Goal: Task Accomplishment & Management: Complete application form

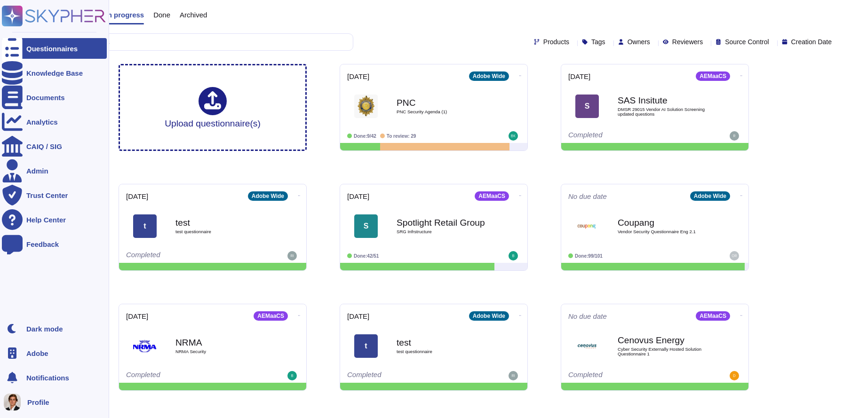
click at [39, 14] on icon at bounding box center [54, 16] width 104 height 21
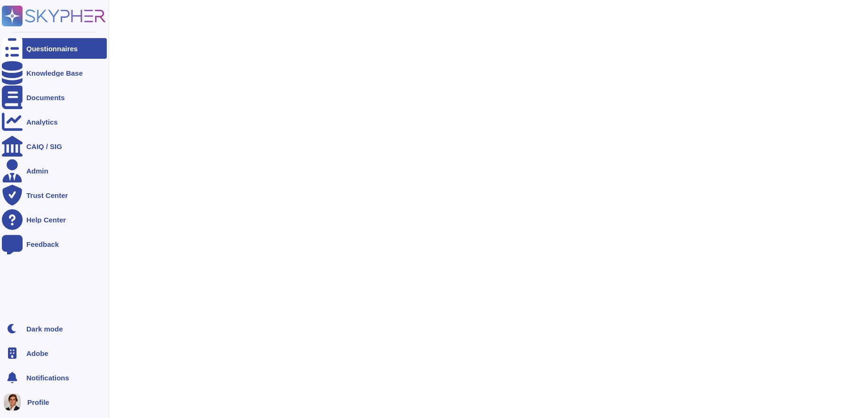
click at [31, 371] on div "Notifications" at bounding box center [54, 377] width 105 height 21
click at [20, 350] on div at bounding box center [12, 353] width 21 height 21
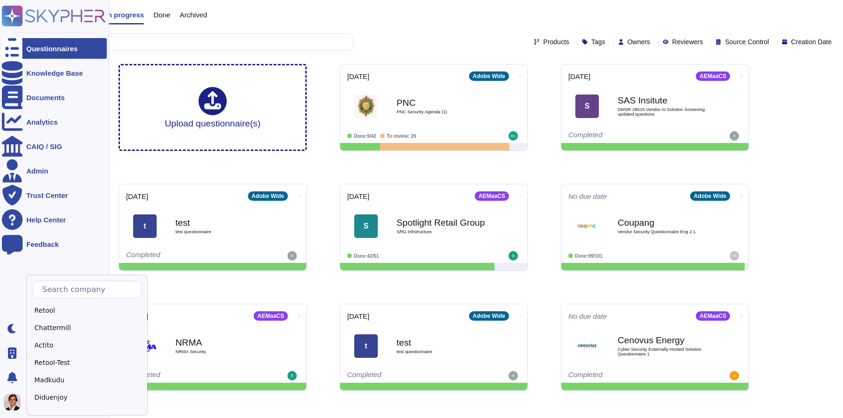
click at [5, 356] on div at bounding box center [12, 353] width 21 height 21
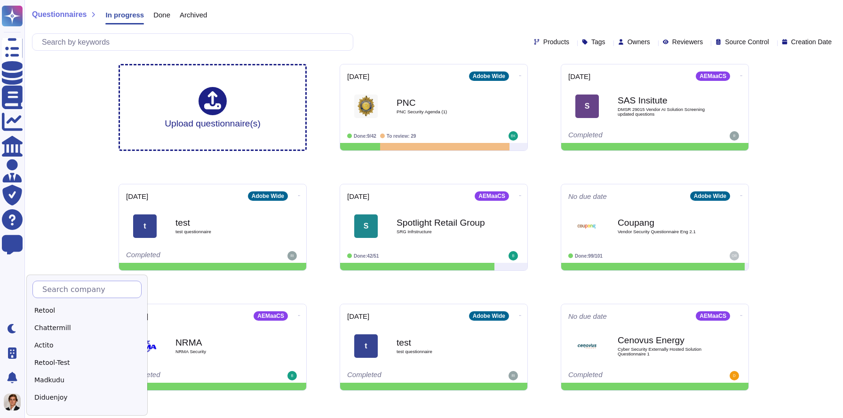
click at [80, 292] on input "text" at bounding box center [89, 289] width 103 height 16
type input "Sk"
click at [98, 308] on div "Skypher" at bounding box center [91, 311] width 118 height 14
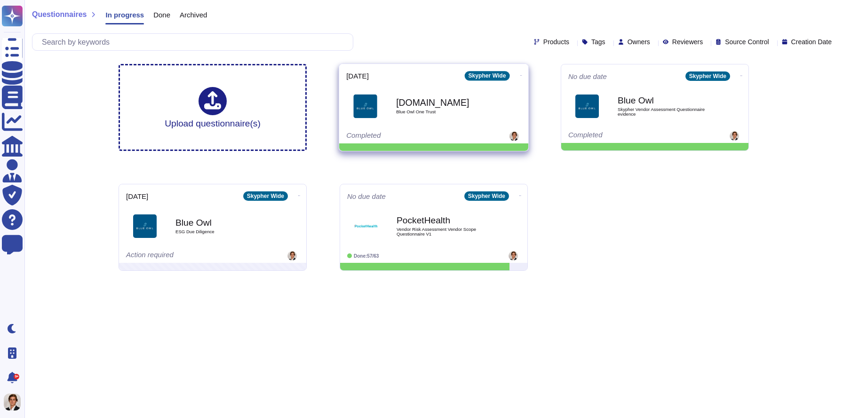
click at [520, 74] on icon at bounding box center [521, 75] width 2 height 2
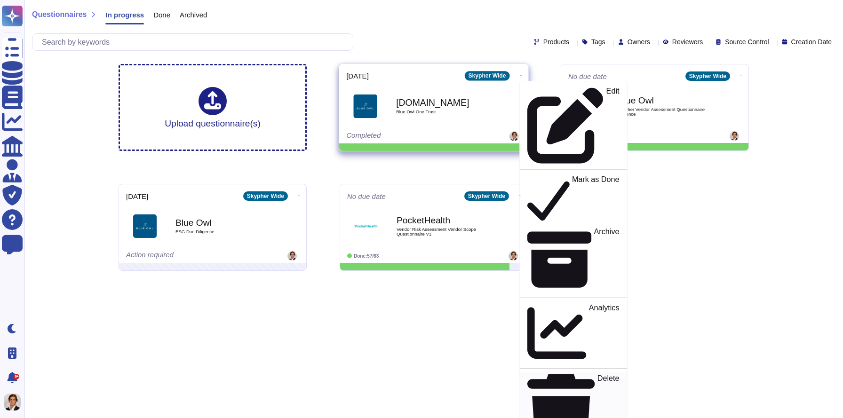
click at [597, 375] on p "Delete" at bounding box center [608, 413] width 22 height 77
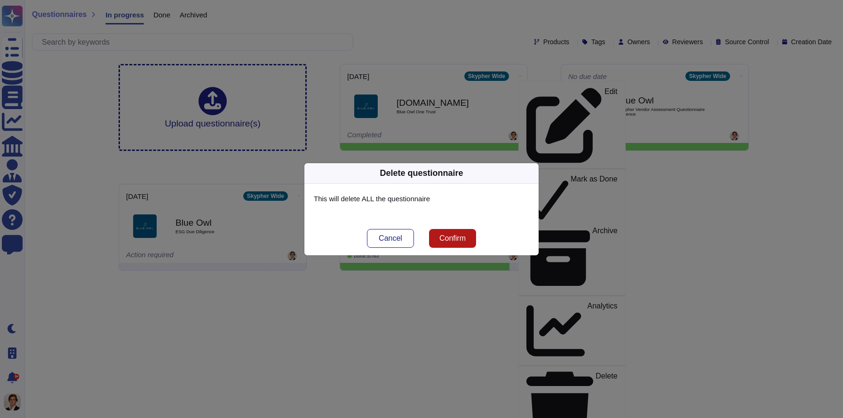
click at [456, 236] on span "Confirm" at bounding box center [452, 239] width 26 height 8
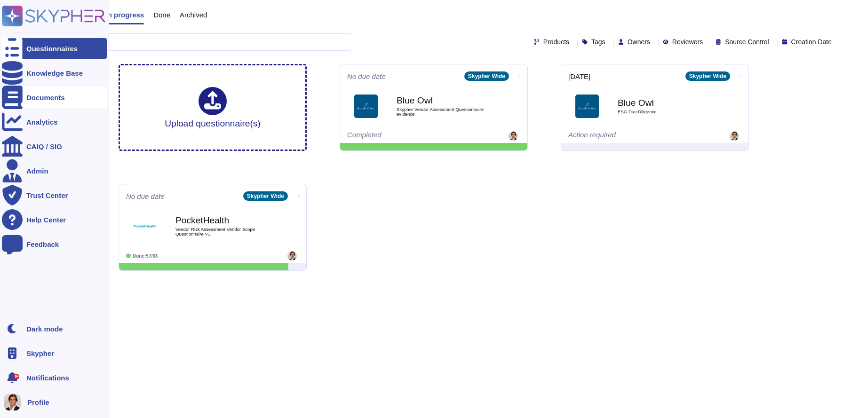
click at [35, 103] on div "Documents" at bounding box center [54, 97] width 105 height 21
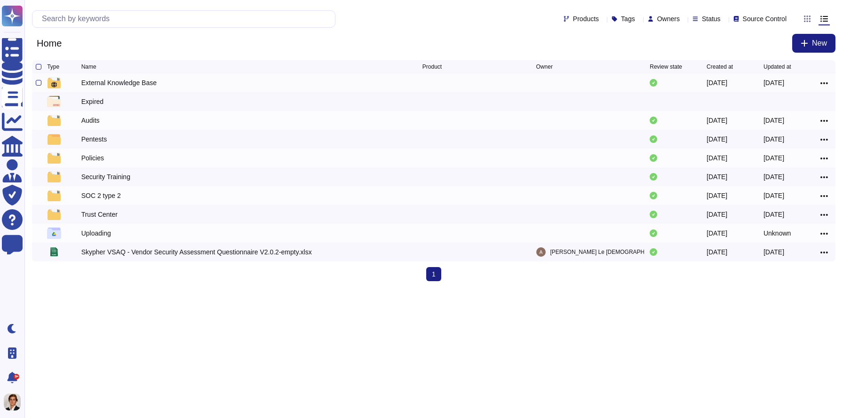
click at [194, 86] on div "External Knowledge Base" at bounding box center [251, 82] width 341 height 11
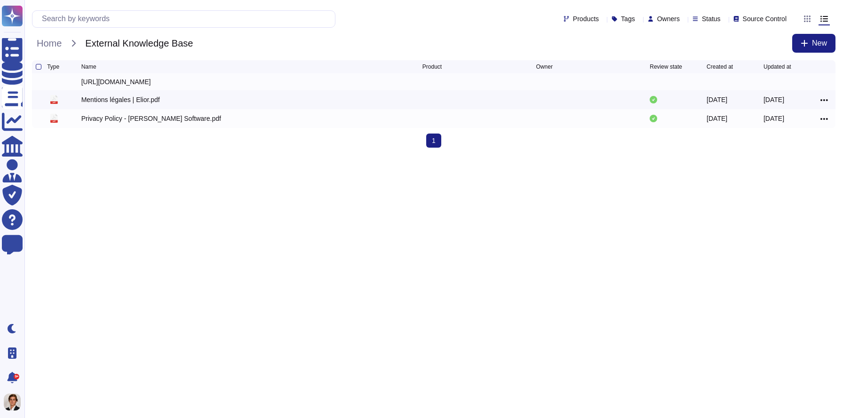
click at [151, 85] on div "https://www.pockethealth.com/en-us/privacy-policy/?type=provider" at bounding box center [116, 81] width 70 height 9
click at [800, 19] on div at bounding box center [815, 19] width 39 height 23
click at [809, 18] on icon at bounding box center [807, 19] width 7 height 7
click at [0, 0] on input "radio" at bounding box center [0, 0] width 0 height 0
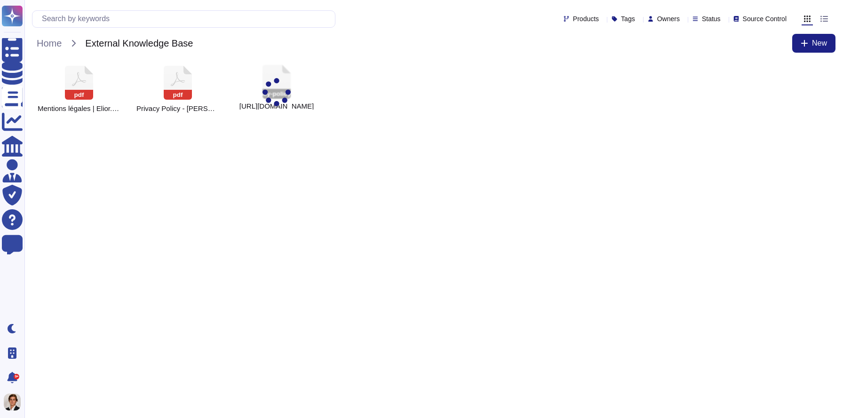
click at [268, 87] on div at bounding box center [276, 94] width 28 height 33
click at [265, 87] on div at bounding box center [276, 94] width 28 height 33
click at [201, 90] on div "pdf Privacy Policy - Kurmi Software.pdf" at bounding box center [178, 89] width 94 height 58
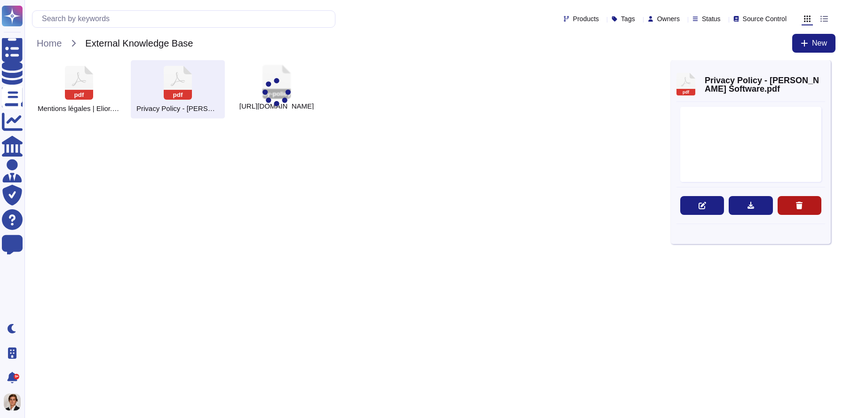
click at [807, 205] on button at bounding box center [799, 205] width 44 height 19
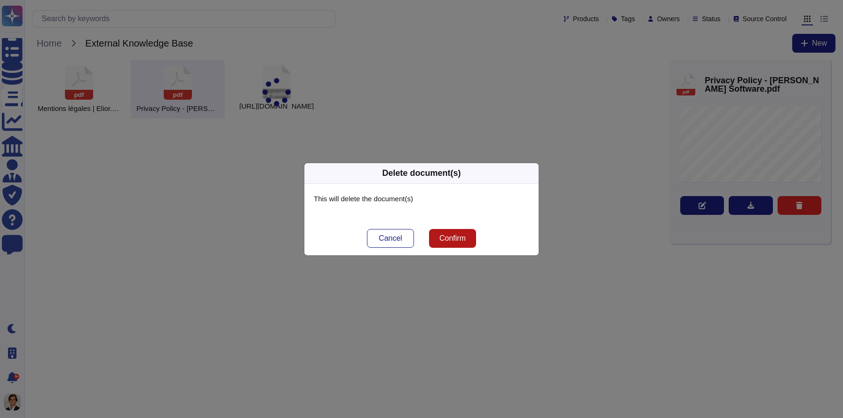
click at [450, 235] on span "Confirm" at bounding box center [452, 239] width 26 height 8
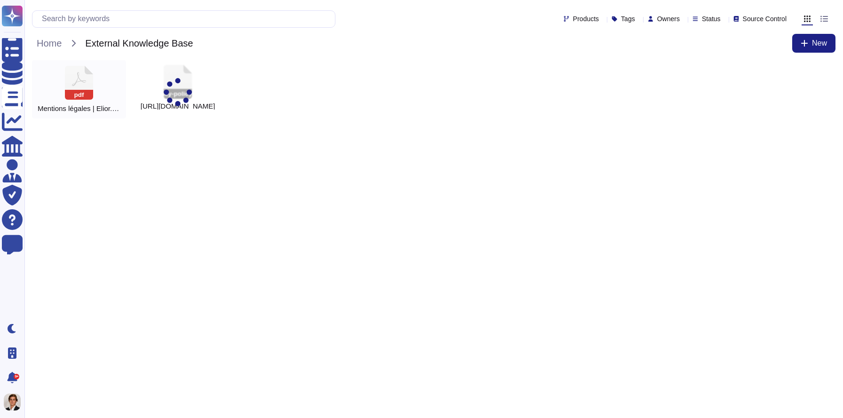
click at [76, 87] on icon at bounding box center [79, 83] width 28 height 34
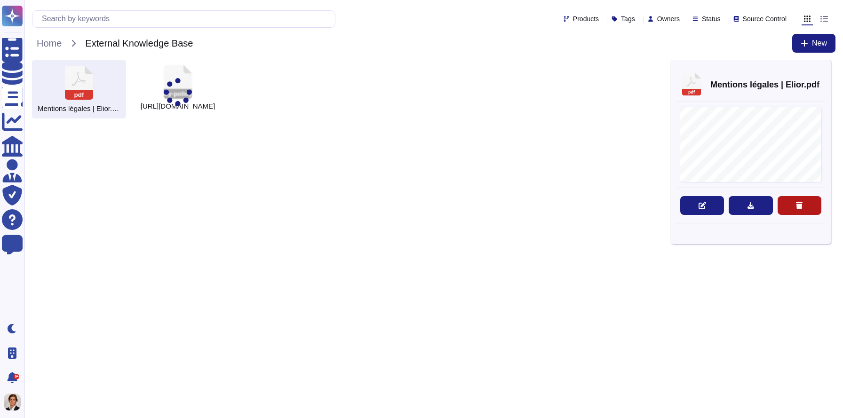
click at [802, 206] on icon at bounding box center [799, 206] width 8 height 8
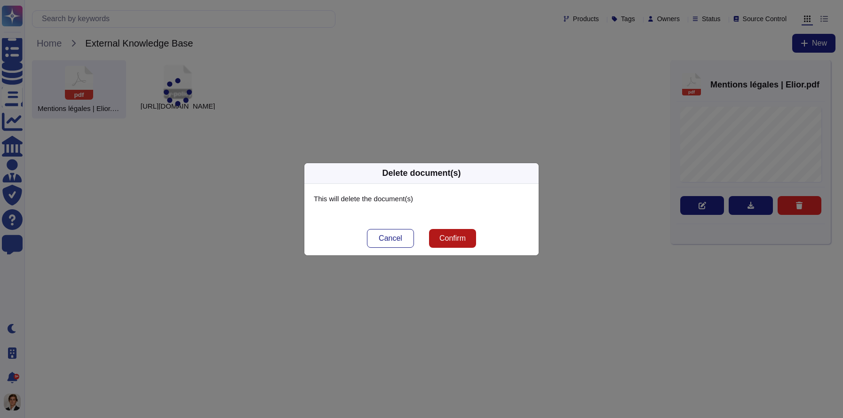
click at [437, 245] on button "Confirm" at bounding box center [452, 238] width 47 height 19
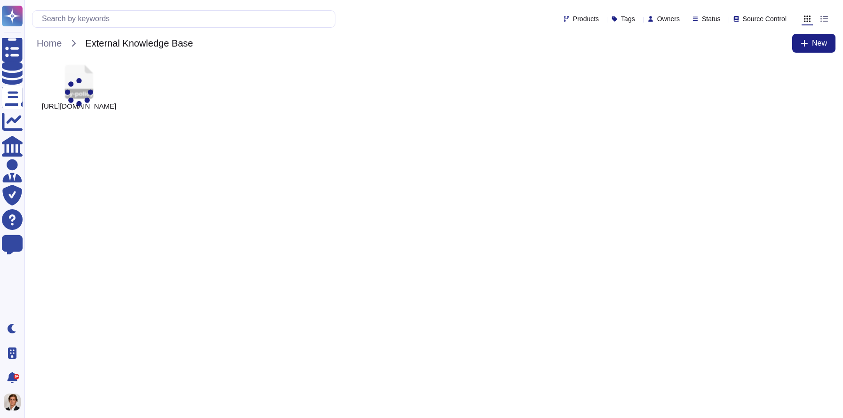
click at [87, 82] on div at bounding box center [79, 94] width 28 height 33
click at [39, 58] on div "Products Tags Owners Status Source Control Home External Knowledge Base New" at bounding box center [433, 30] width 818 height 60
click at [42, 47] on span "Home" at bounding box center [49, 43] width 34 height 14
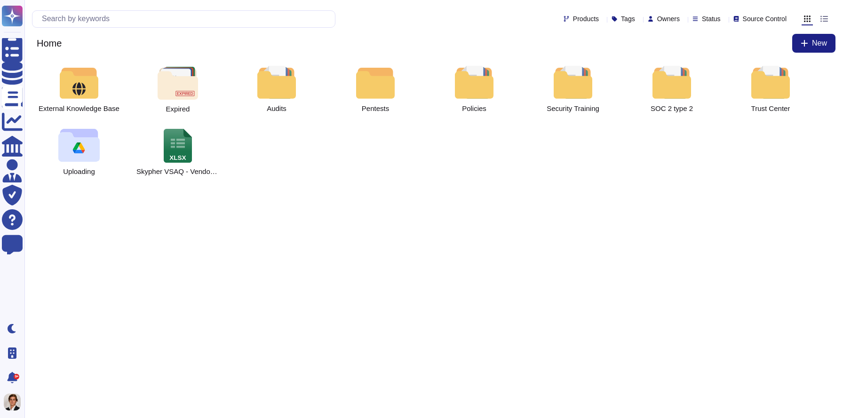
click at [828, 15] on div at bounding box center [823, 18] width 11 height 11
click at [0, 0] on input "radio" at bounding box center [0, 0] width 0 height 0
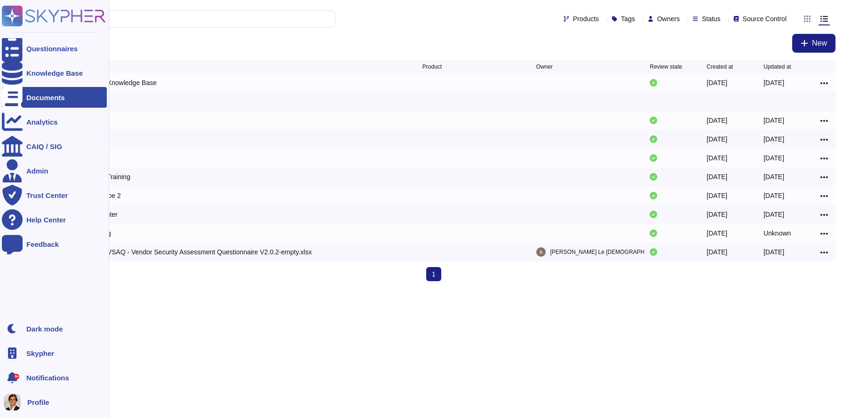
click at [8, 16] on icon at bounding box center [12, 16] width 18 height 18
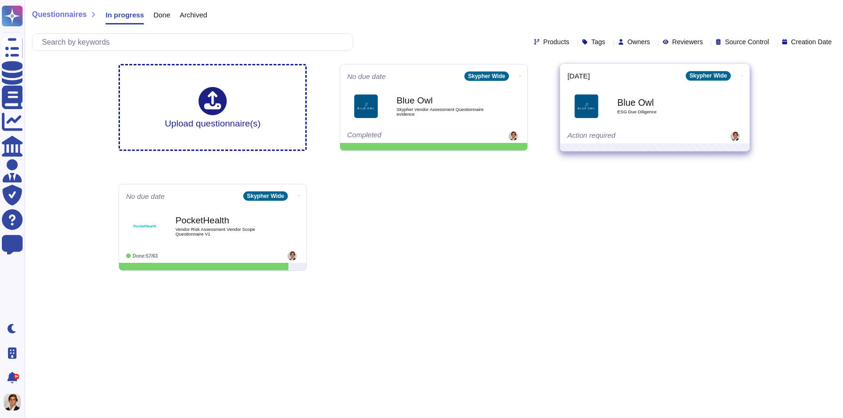
click at [741, 74] on icon at bounding box center [742, 75] width 2 height 2
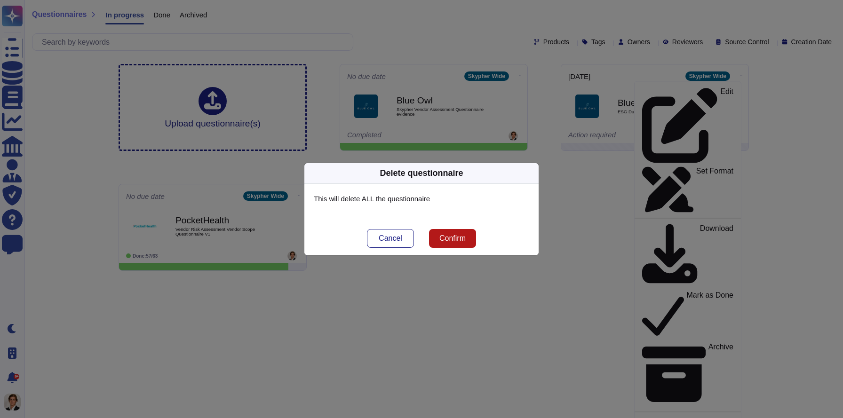
click at [454, 237] on span "Confirm" at bounding box center [452, 239] width 26 height 8
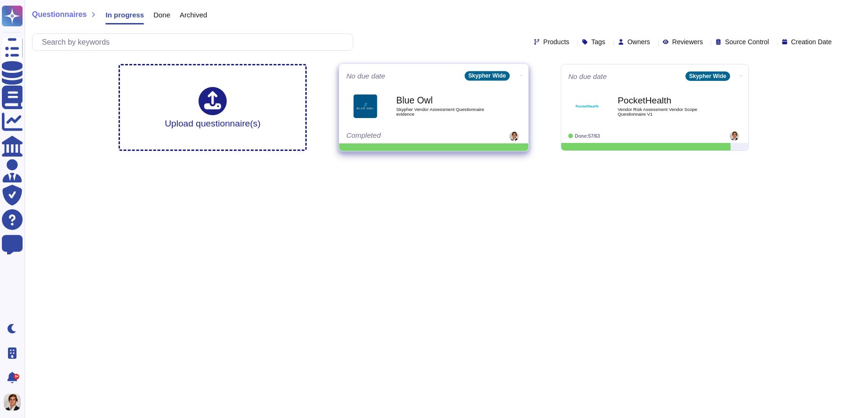
click at [456, 96] on b "Blue Owl" at bounding box center [443, 100] width 95 height 9
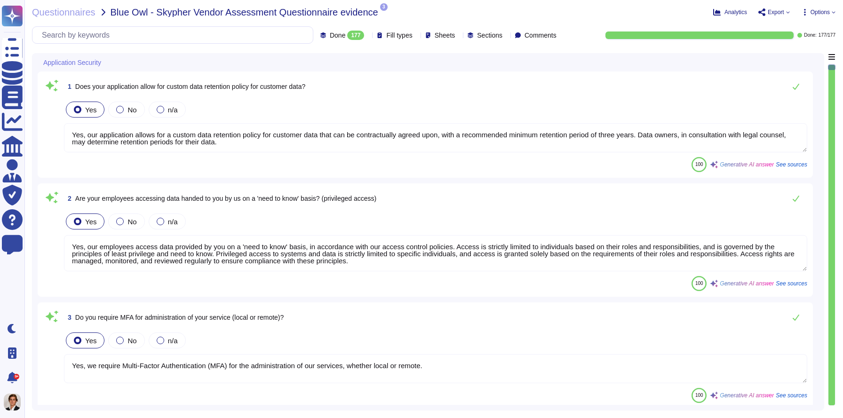
type textarea "Yes, our application allows for a custom data retention policy for customer dat…"
type textarea "Yes, our employees access data provided by you on a 'need to know' basis, in ac…"
type textarea "Yes, we require Multi-Factor Authentication (MFA) for the administration of our…"
type textarea "Yes, our application allows for a custom data retention policy for customer dat…"
type textarea "Yes, our employees access data provided by you on a 'need to know' basis, in ac…"
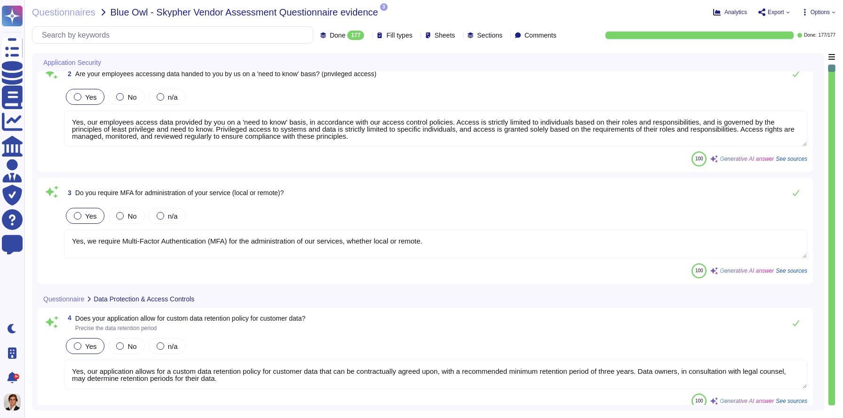
type textarea "Yes, we support secure deletion of archived or backed-up data through our Data …"
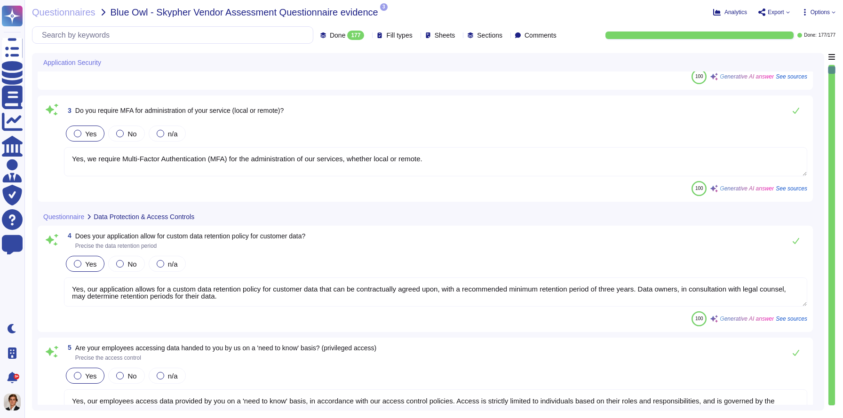
type textarea "Yes, Skypher has a formal Information Security Program (InfoSec SP) in place. T…"
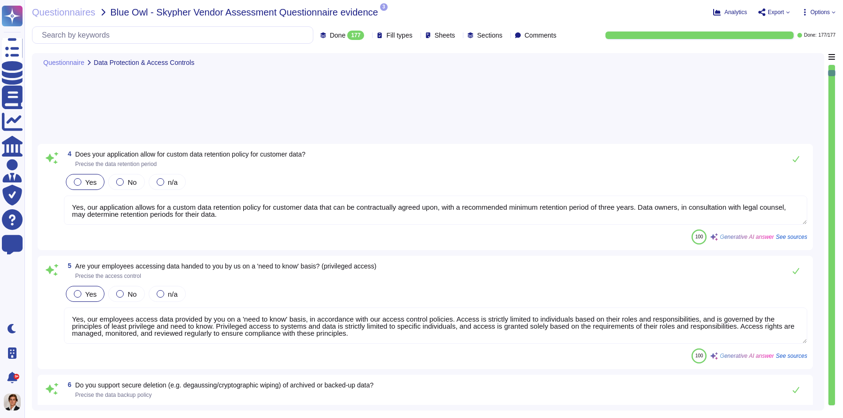
type textarea "Yes, Skypher reviews its Information Security Policies at least once a year. Ma…"
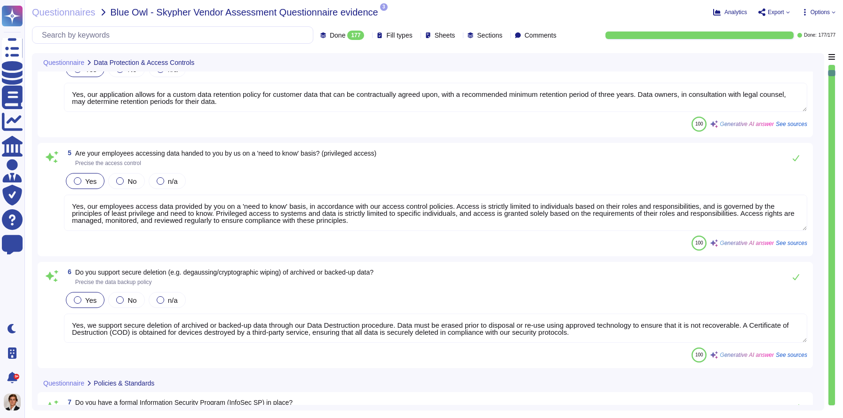
scroll to position [394, 0]
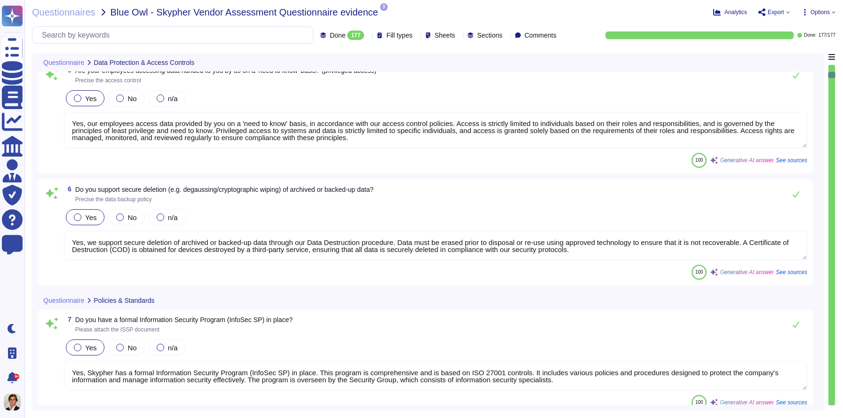
type textarea "Yes, we have a formal risk management program for assessing and mitigating info…"
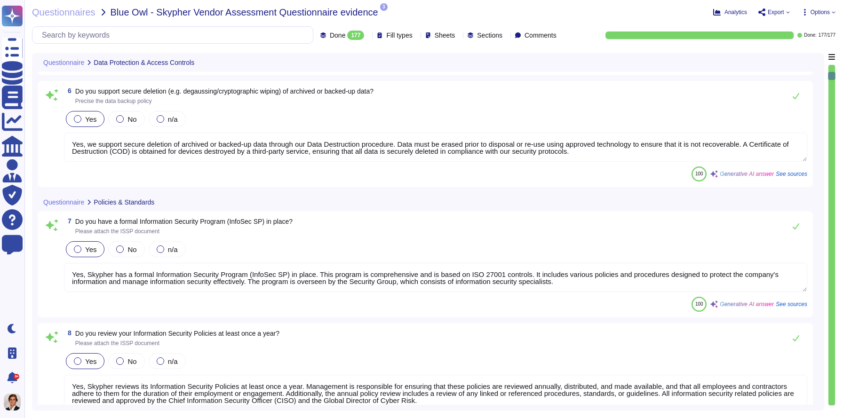
scroll to position [580, 0]
type textarea "Yes, Skypher, INC. has a formal Risk Management Policy designed to ensure that …"
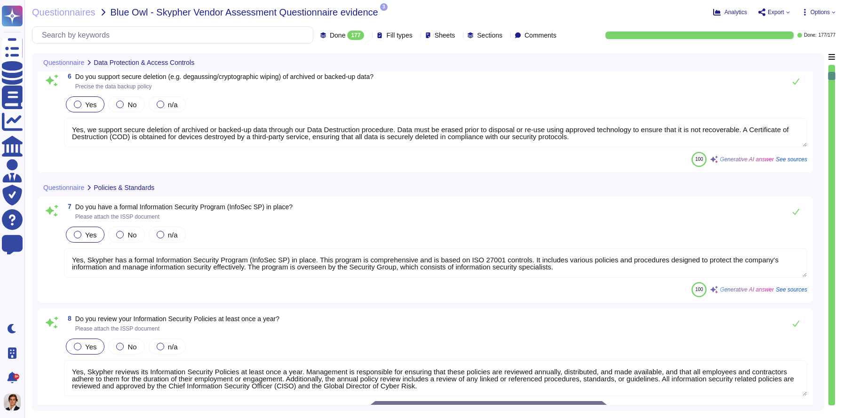
scroll to position [1, 0]
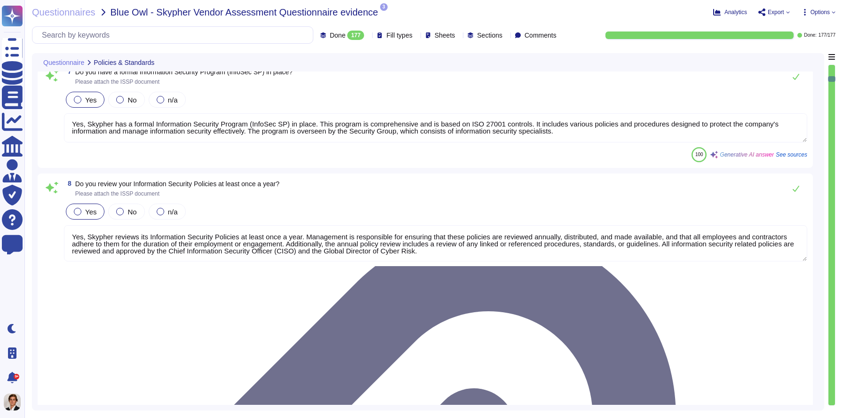
type textarea "Yes, Skypher has a detailed, comprehensive Cyber Security Incident Response Pla…"
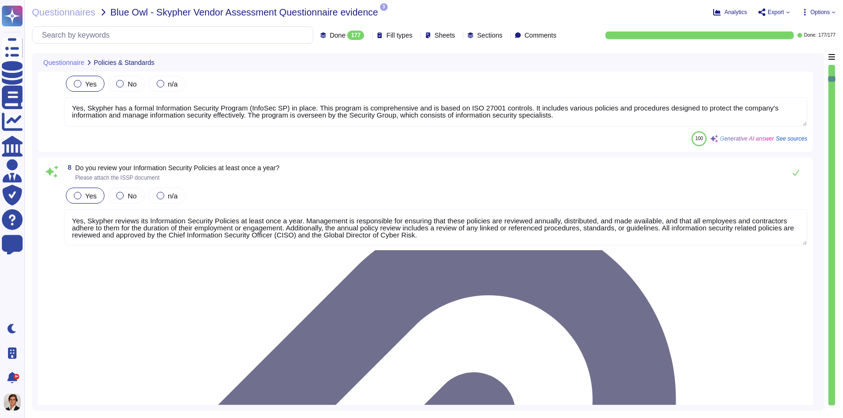
scroll to position [724, 0]
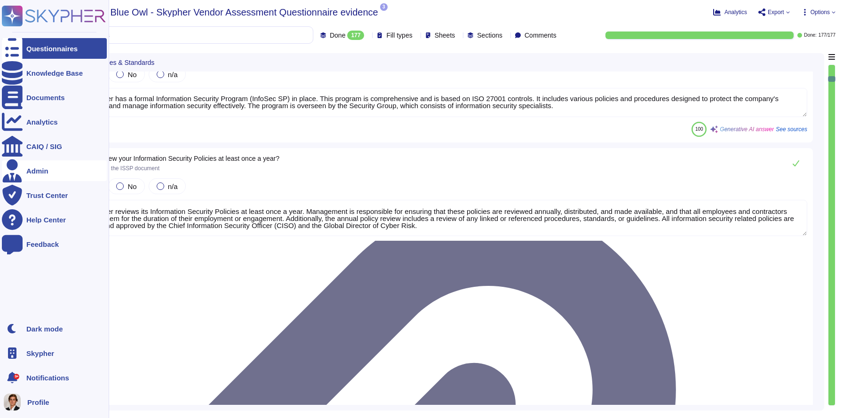
click at [35, 168] on div "Admin" at bounding box center [37, 170] width 22 height 7
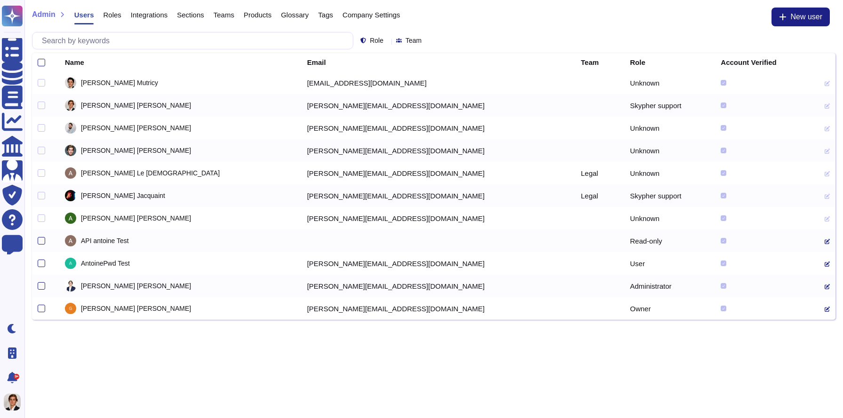
click at [369, 15] on span "Company Settings" at bounding box center [371, 14] width 58 height 7
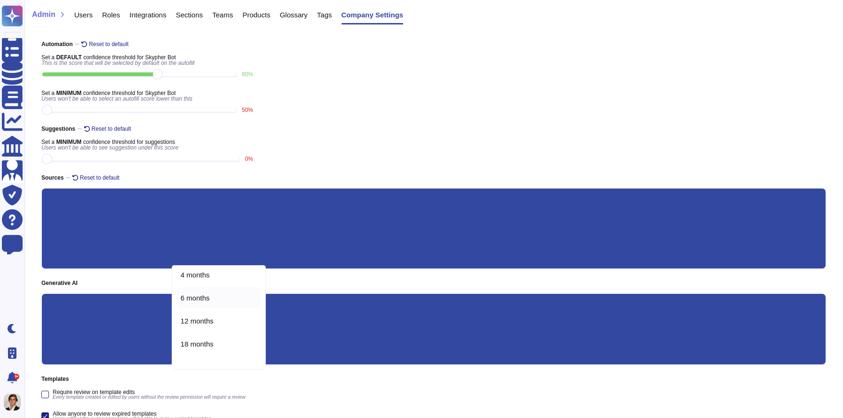
scroll to position [35, 0]
click at [274, 167] on div "Automation Reset to default Set a DEFAULT confidence threshold for Skypher Bot …" at bounding box center [433, 293] width 818 height 515
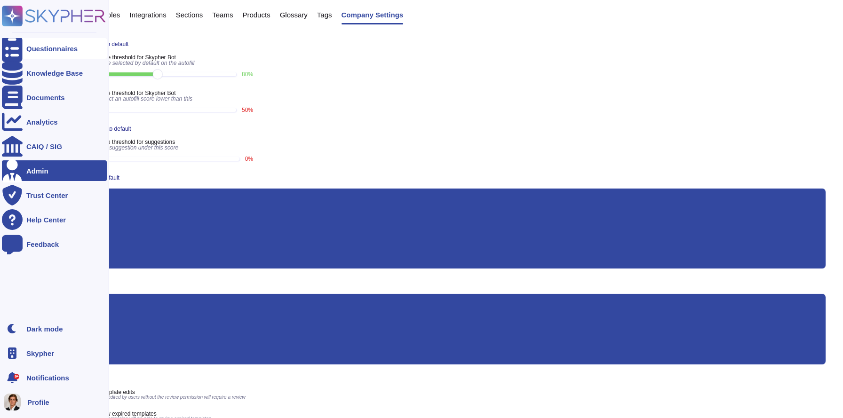
click at [24, 47] on div "Questionnaires" at bounding box center [54, 48] width 105 height 21
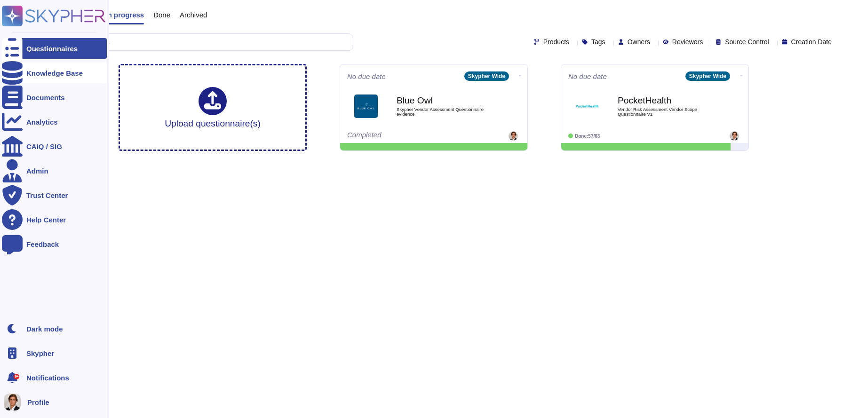
click at [14, 75] on icon at bounding box center [12, 73] width 21 height 24
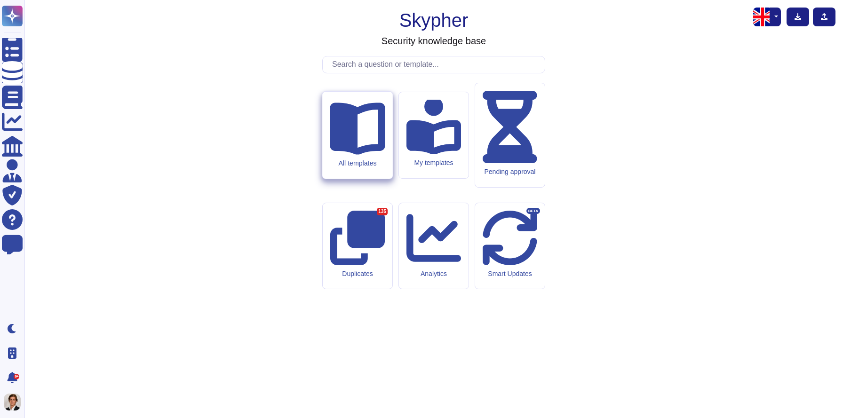
click at [337, 167] on div "All templates" at bounding box center [357, 163] width 55 height 8
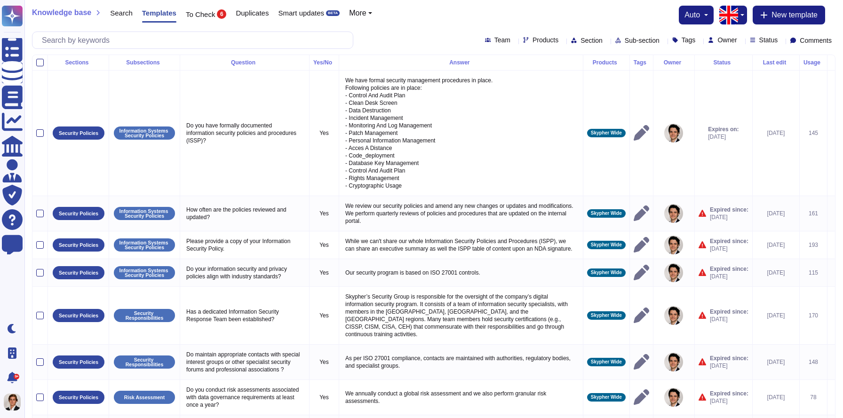
click at [543, 45] on div "Team Products Section Sub-section Tags Owner Status Comments" at bounding box center [433, 40] width 803 height 17
click at [580, 41] on span "Section" at bounding box center [591, 40] width 22 height 7
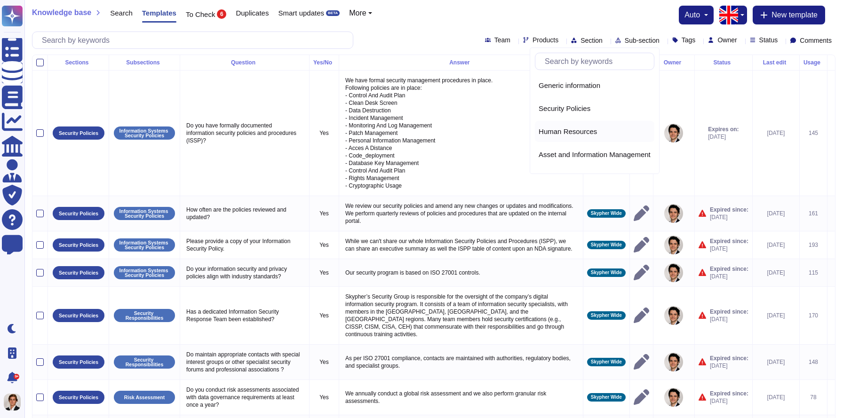
click at [553, 129] on span "Human Resources" at bounding box center [567, 131] width 58 height 8
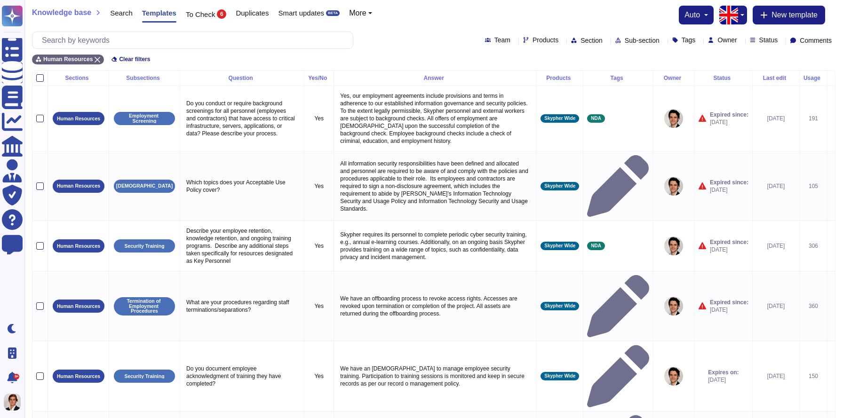
click at [624, 40] on span "Sub-section" at bounding box center [641, 40] width 35 height 7
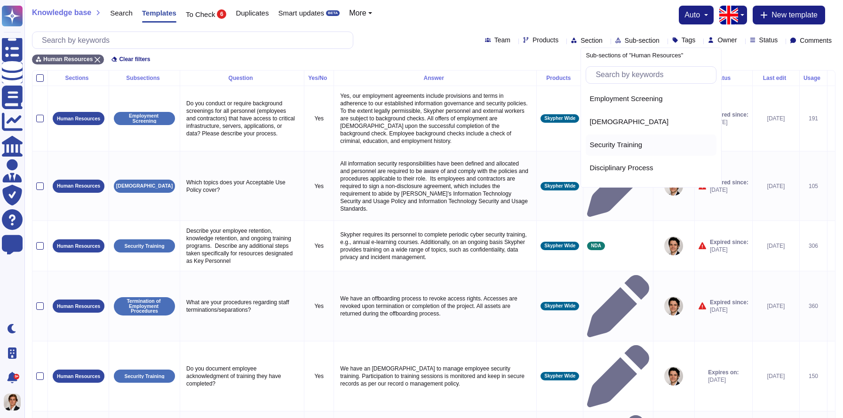
click at [599, 142] on span "Security Training" at bounding box center [615, 145] width 53 height 8
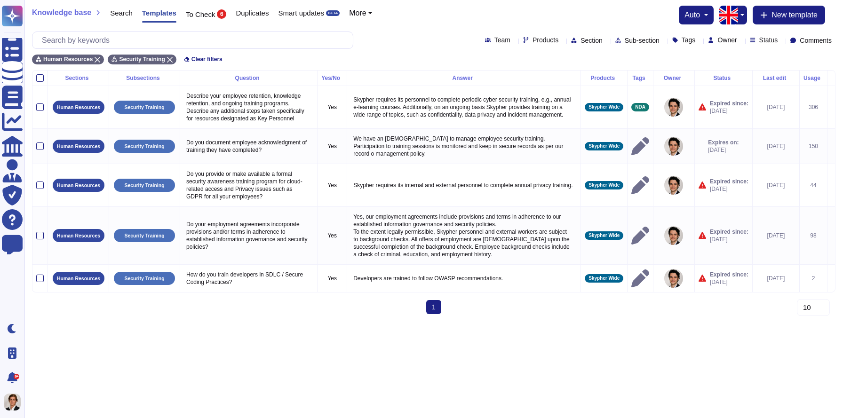
click at [532, 37] on span "Products" at bounding box center [545, 40] width 26 height 7
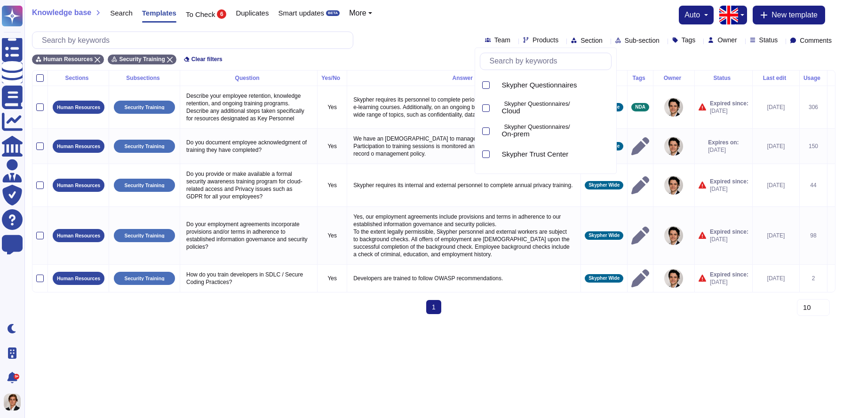
click at [532, 37] on span "Products" at bounding box center [545, 40] width 26 height 7
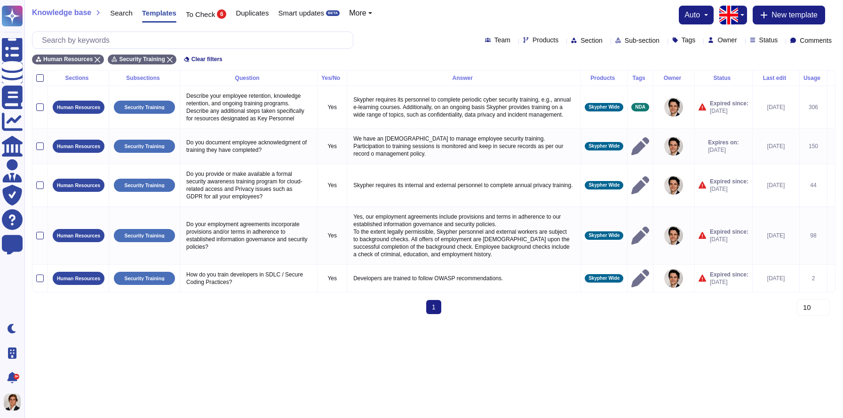
click at [366, 16] on span "More" at bounding box center [357, 13] width 17 height 8
click at [373, 41] on link "Products" at bounding box center [386, 38] width 74 height 11
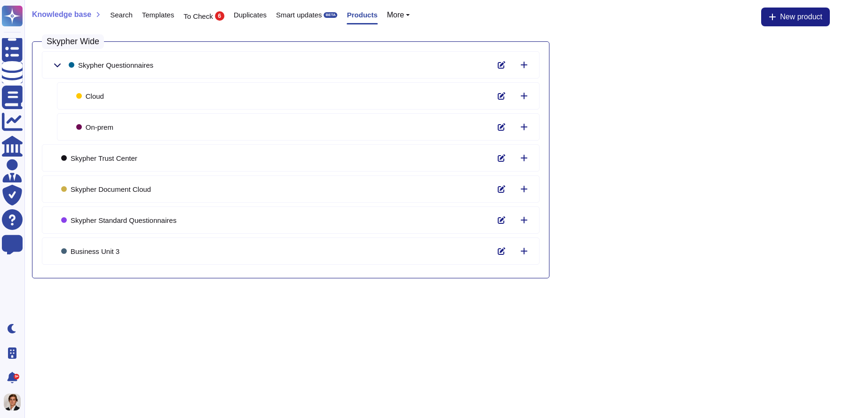
click at [58, 66] on icon at bounding box center [57, 65] width 7 height 4
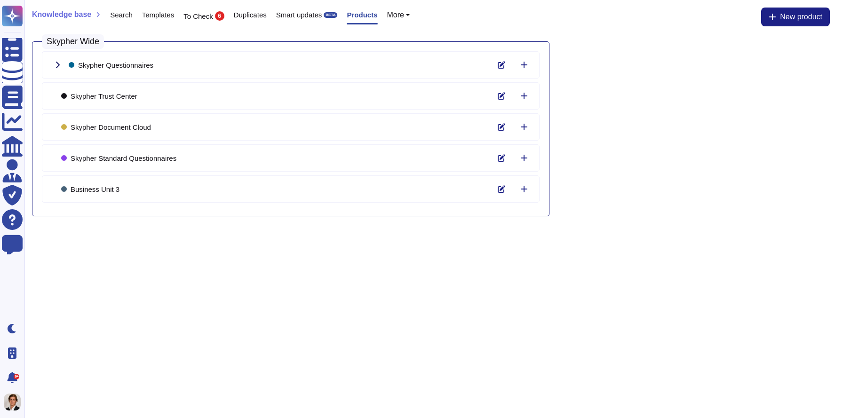
click at [58, 66] on icon at bounding box center [58, 65] width 4 height 7
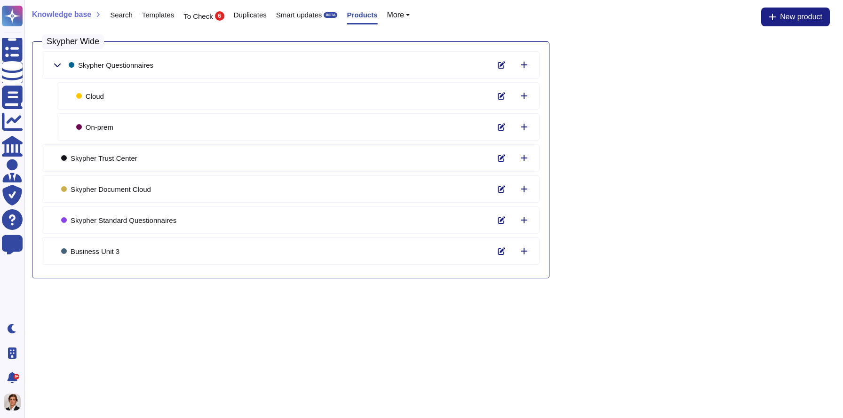
click at [61, 66] on button at bounding box center [57, 64] width 23 height 19
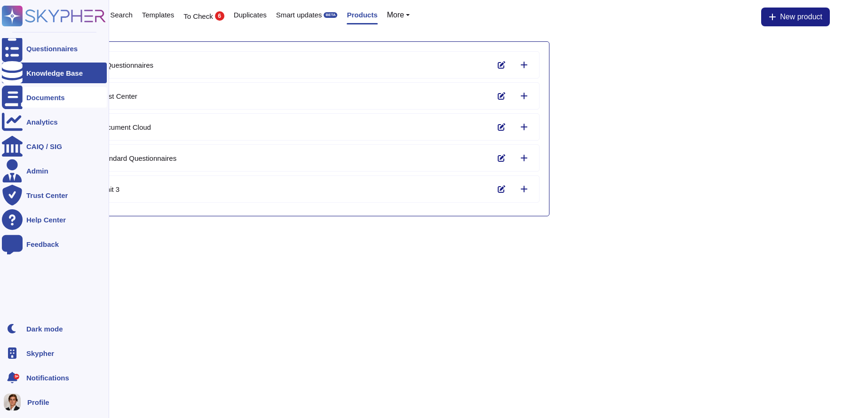
click at [18, 100] on div at bounding box center [12, 97] width 21 height 21
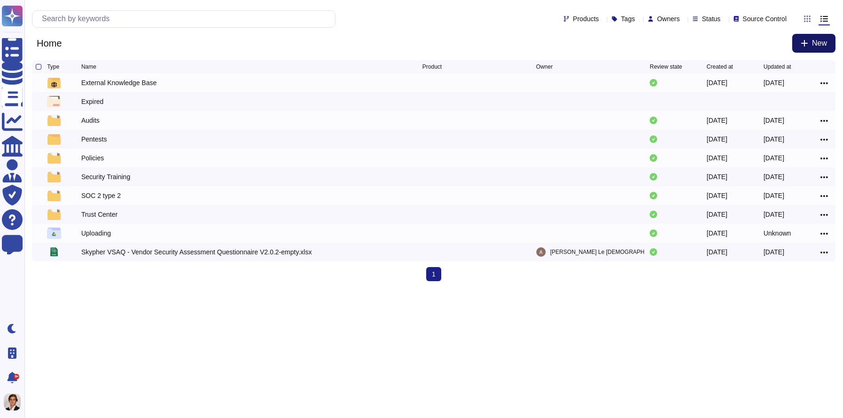
click at [810, 45] on button "New" at bounding box center [813, 43] width 43 height 19
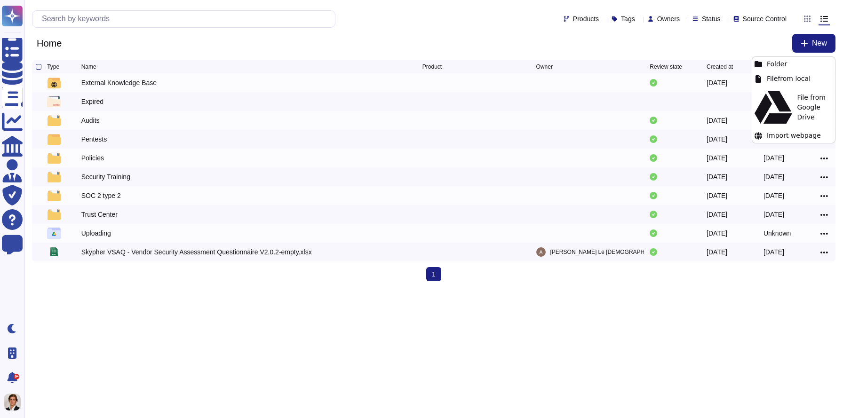
click at [752, 38] on div "Home New" at bounding box center [433, 43] width 803 height 19
click at [324, 83] on div "External Knowledge Base" at bounding box center [251, 82] width 341 height 11
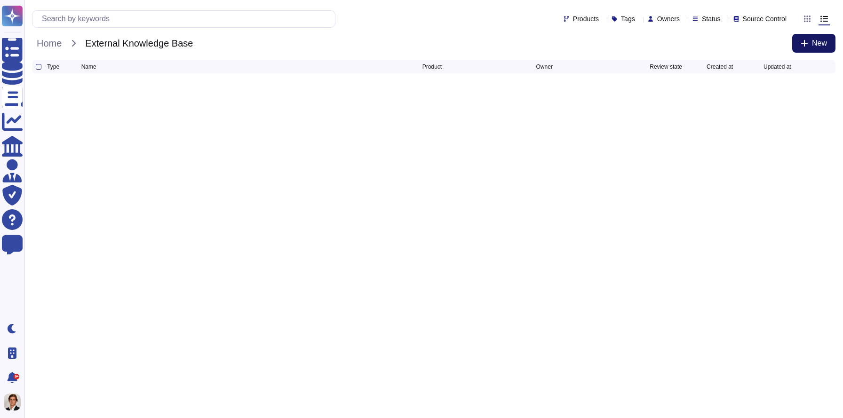
click at [823, 44] on span "New" at bounding box center [819, 43] width 15 height 8
click at [786, 57] on div "Import webpage" at bounding box center [791, 58] width 71 height 15
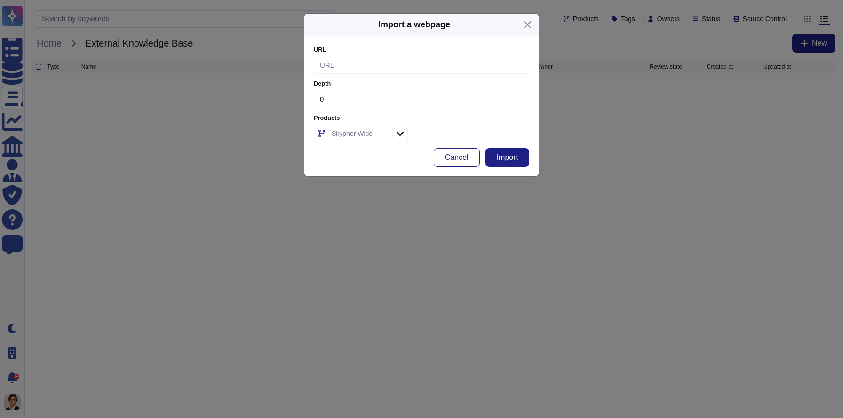
click at [397, 60] on input at bounding box center [421, 65] width 215 height 17
paste input "https://smartpaytech.com/data-protection-statement/"
type input "https://smartpaytech.com/data-protection-statement/"
click at [412, 101] on input "0" at bounding box center [421, 99] width 215 height 17
click at [519, 155] on button "Import" at bounding box center [507, 157] width 44 height 19
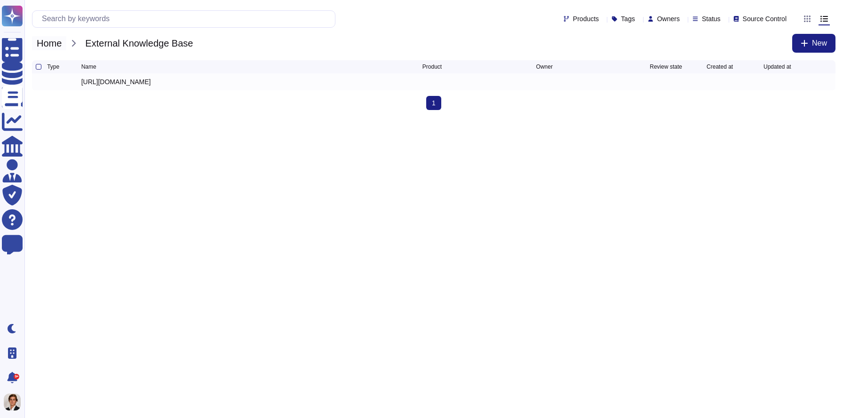
click at [54, 46] on span "Home" at bounding box center [49, 43] width 34 height 14
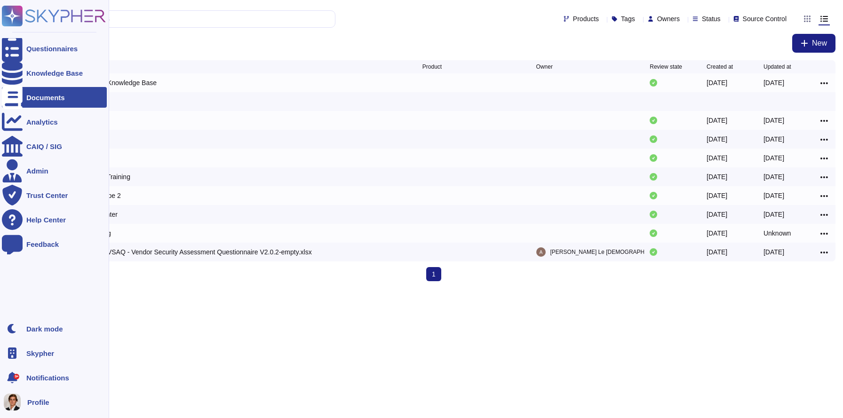
click at [34, 10] on icon at bounding box center [54, 16] width 104 height 21
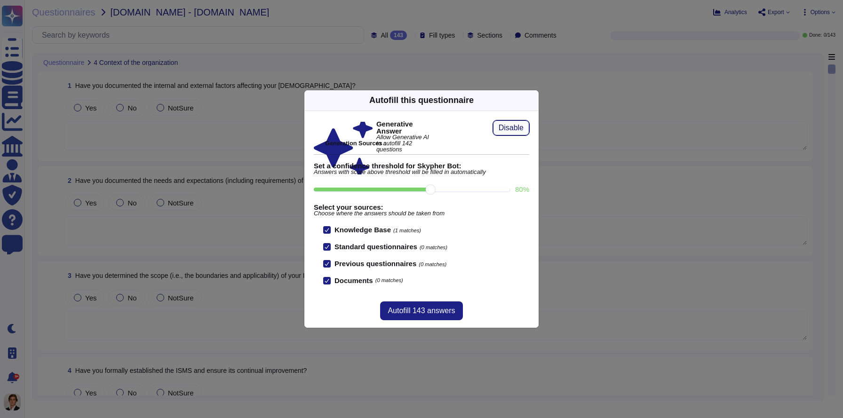
click at [502, 129] on span "Disable" at bounding box center [510, 128] width 25 height 8
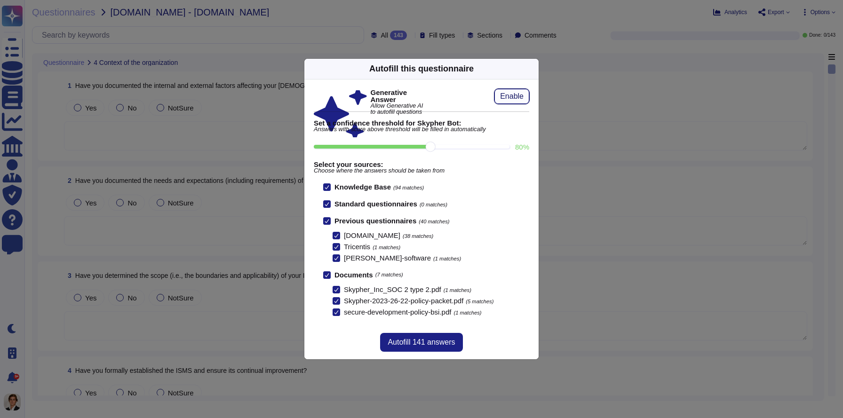
click at [509, 93] on span "Enable" at bounding box center [512, 97] width 24 height 8
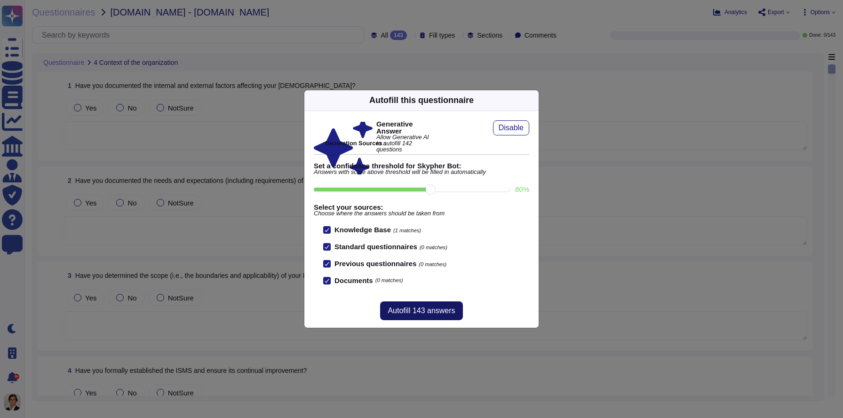
click at [404, 316] on button "Autofill 143 answers" at bounding box center [421, 310] width 82 height 19
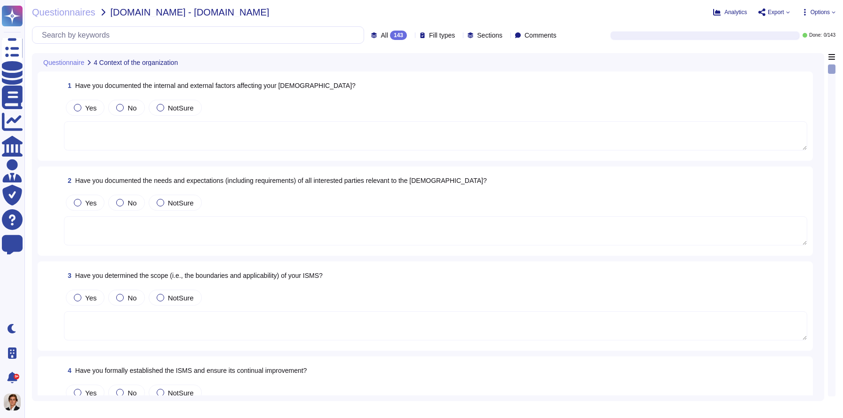
type textarea "Yes, we have documented the internal and external factors affecting our Informa…"
type textarea "Yes, we have documented the needs and expectations (including requirements) of …"
type textarea "Yes, Skypher, INC. has established a scope for its Information Security Managem…"
type textarea "Yes, we have formally established the Information Security Management System (I…"
type textarea "Yes, top management has demonstrated leadership and commitment to information s…"
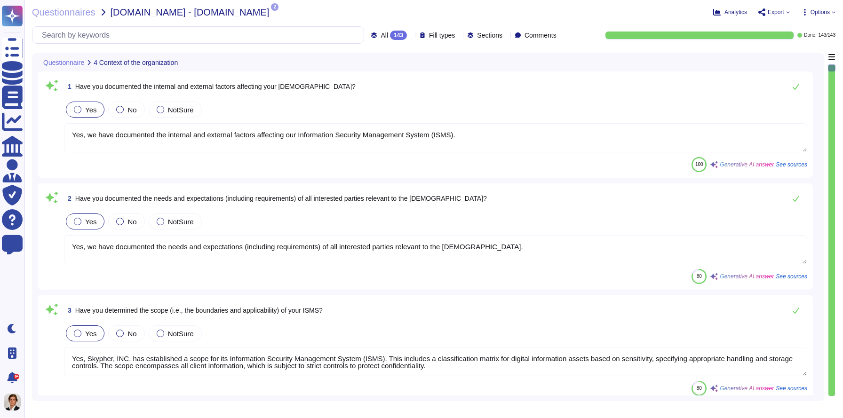
click at [607, 165] on span "See sources" at bounding box center [791, 165] width 32 height 6
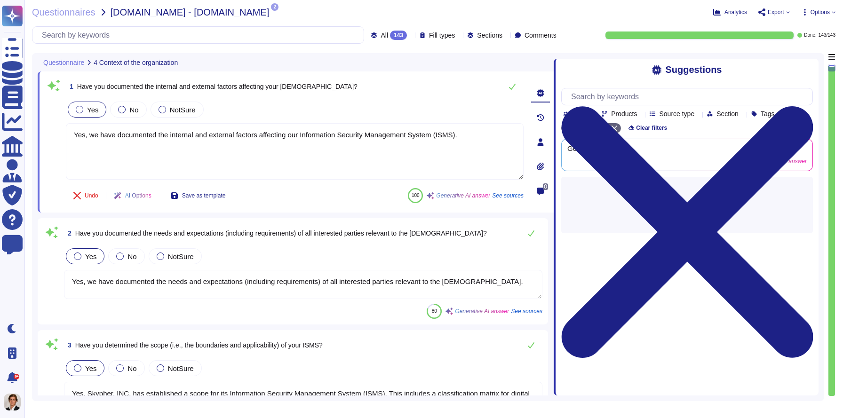
drag, startPoint x: 594, startPoint y: 178, endPoint x: 555, endPoint y: 178, distance: 39.5
click at [555, 178] on span at bounding box center [554, 224] width 4 height 342
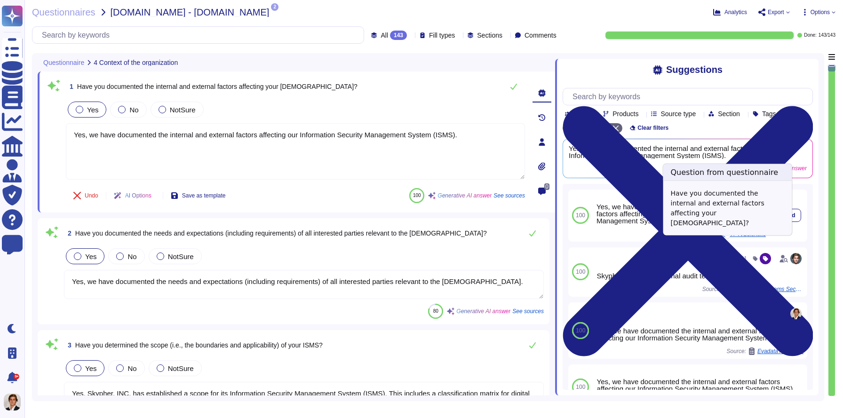
click at [607, 237] on span "TvScientific / TvScientific" at bounding box center [734, 234] width 63 height 6
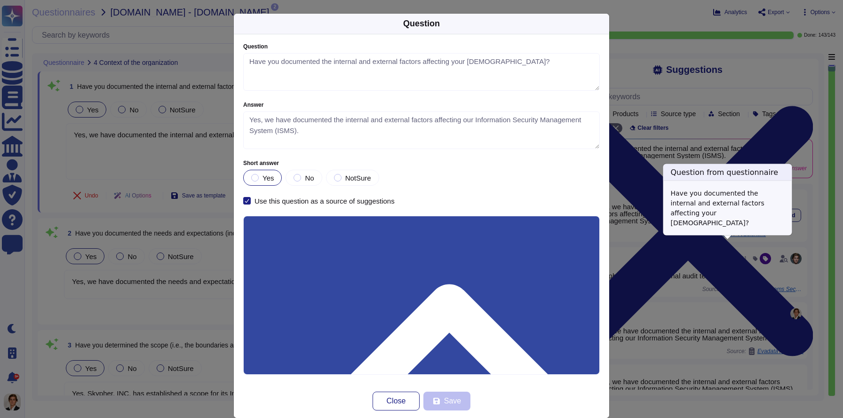
type textarea "Have you documented the internal and external factors affecting your [DEMOGRAPH…"
type textarea "Yes, we have documented the internal and external factors affecting our Informa…"
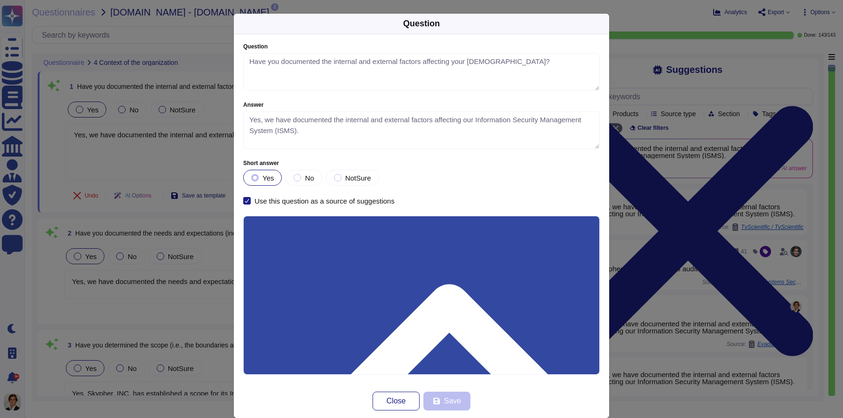
click at [607, 189] on div "Question Question Have you documented the internal and external factors affecti…" at bounding box center [421, 209] width 843 height 418
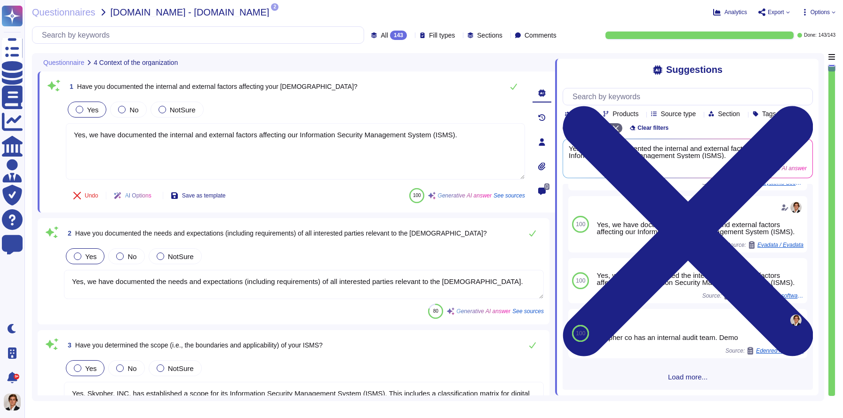
scroll to position [108, 0]
click at [244, 282] on textarea "Yes, we have documented the needs and expectations (including requirements) of …" at bounding box center [304, 284] width 480 height 29
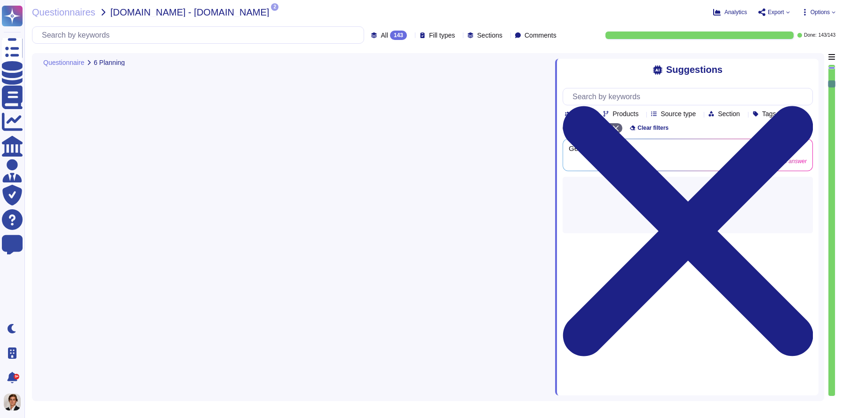
scroll to position [876, 0]
type textarea "Yes, Skypher has a well-defined and documented procedure for assessing informat…"
type textarea "Yes, Skypher has a well-defined and documented procedure for treating informati…"
type textarea "Yes, Skypher has a well-defined and documented procedure for identifying inform…"
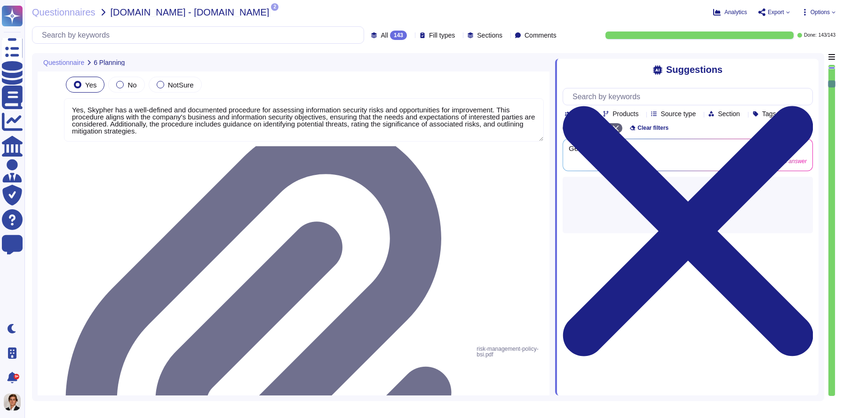
type textarea "Yes, we have created a "statement of applicability" that documents the ISO 2700…"
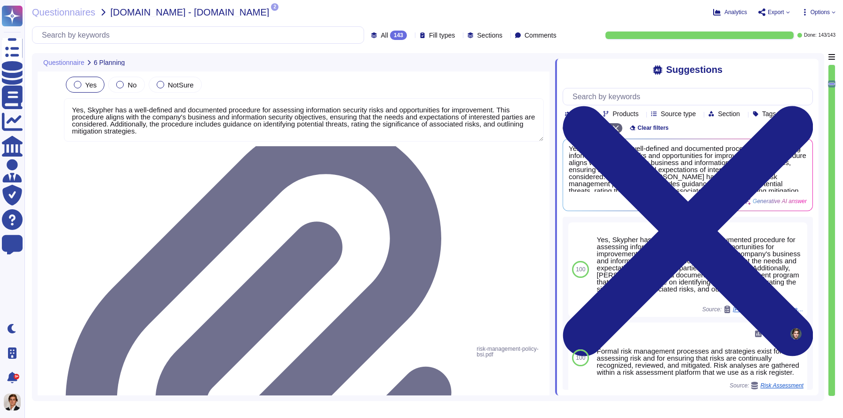
click at [607, 118] on div "Team Products Source type Section Tags" at bounding box center [672, 114] width 214 height 8
click at [607, 115] on span "Source type" at bounding box center [677, 114] width 35 height 7
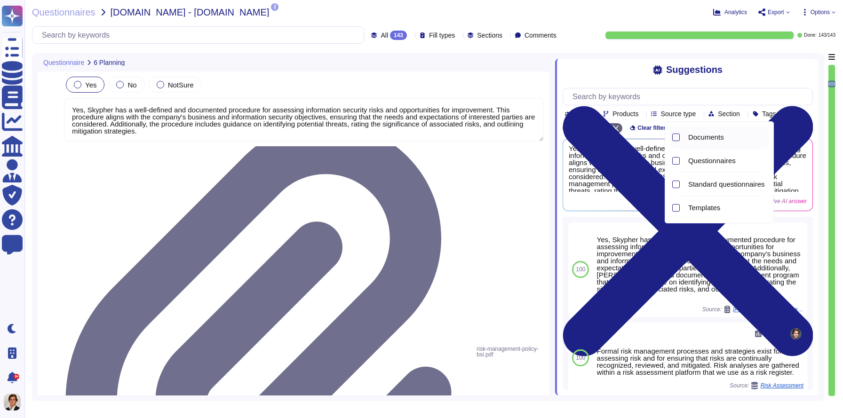
click at [607, 139] on span "Documents" at bounding box center [706, 137] width 36 height 8
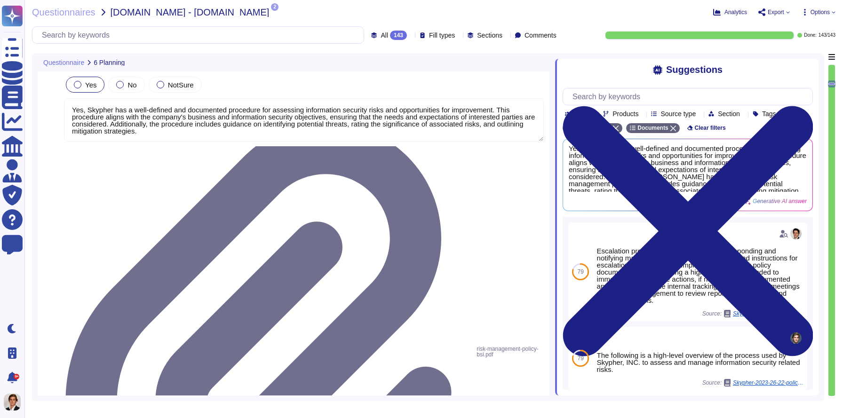
click at [607, 71] on div "Suggestions" at bounding box center [687, 69] width 250 height 11
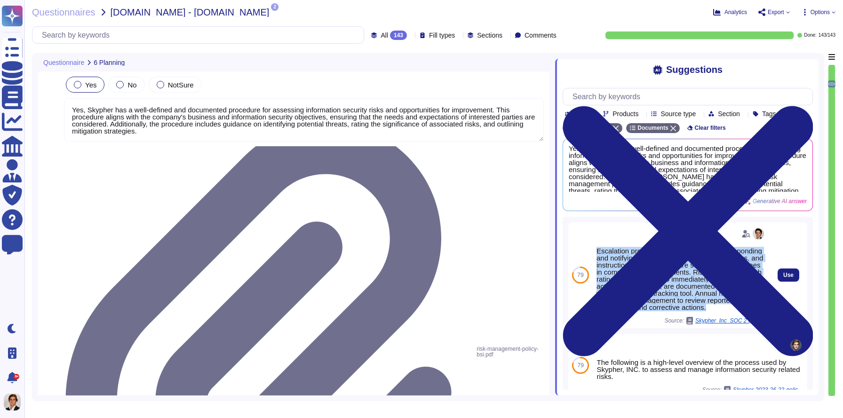
drag, startPoint x: 660, startPoint y: 326, endPoint x: 596, endPoint y: 259, distance: 93.5
click at [596, 259] on div "Escalation procedures are maintained for responding and notifying management of…" at bounding box center [680, 275] width 177 height 106
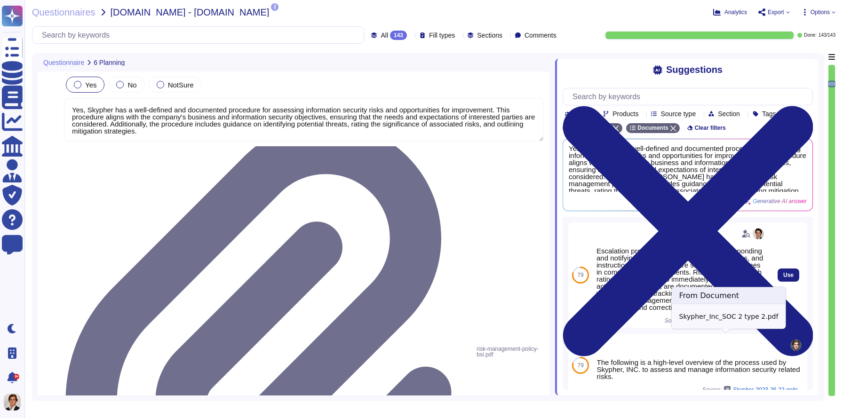
click at [607, 324] on span "Skypher_Inc_SOC 2 type 2.pdf" at bounding box center [730, 321] width 71 height 6
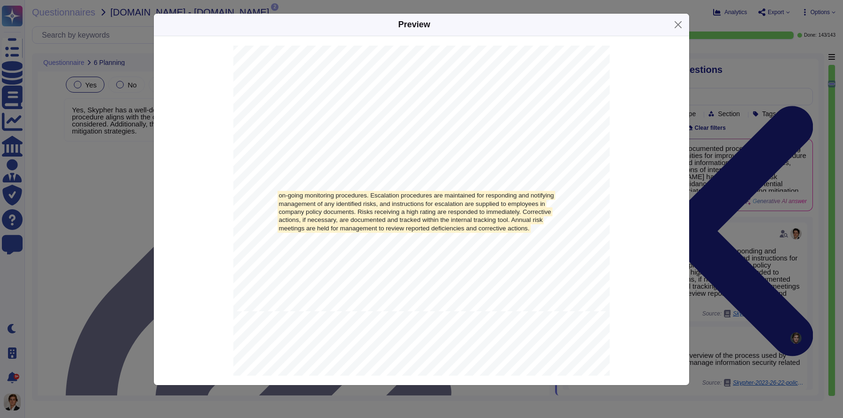
scroll to position [13362, 0]
click at [607, 26] on button "Close" at bounding box center [678, 24] width 15 height 15
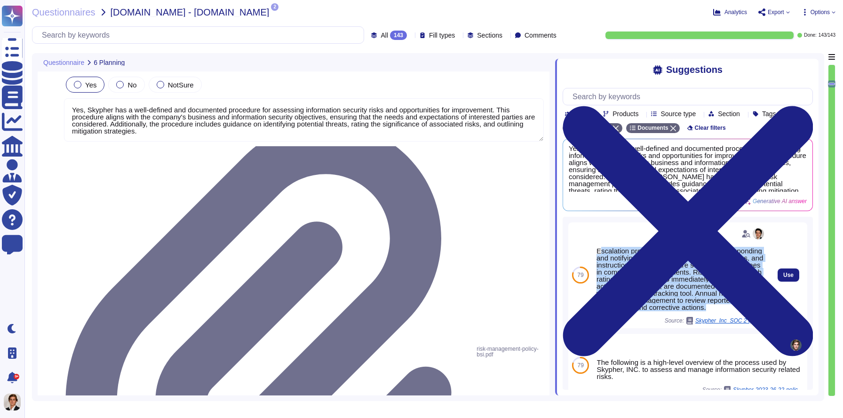
drag, startPoint x: 663, startPoint y: 323, endPoint x: 599, endPoint y: 258, distance: 91.8
click at [599, 258] on div "Escalation procedures are maintained for responding and notifying management of…" at bounding box center [680, 278] width 169 height 63
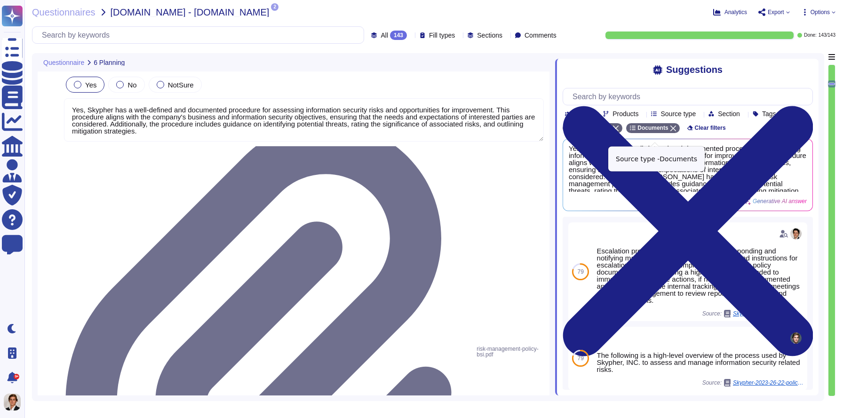
click at [607, 131] on icon at bounding box center [673, 129] width 6 height 6
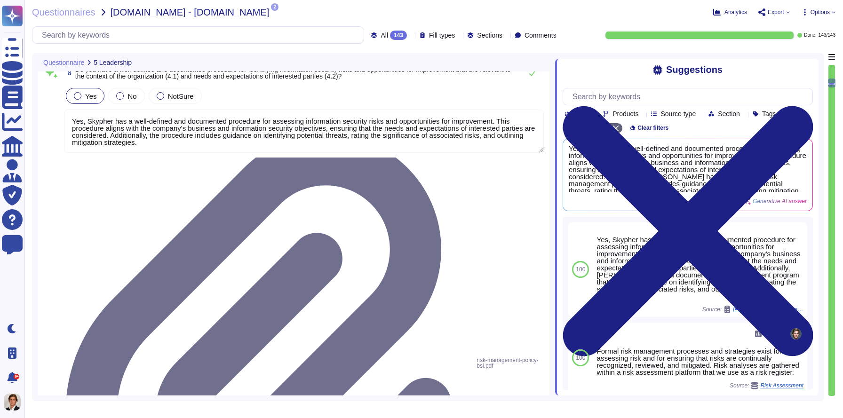
type textarea "Yes, top management has communicated a documented information security policy t…"
type textarea "Yes, top management has assigned and communicated defined information security …"
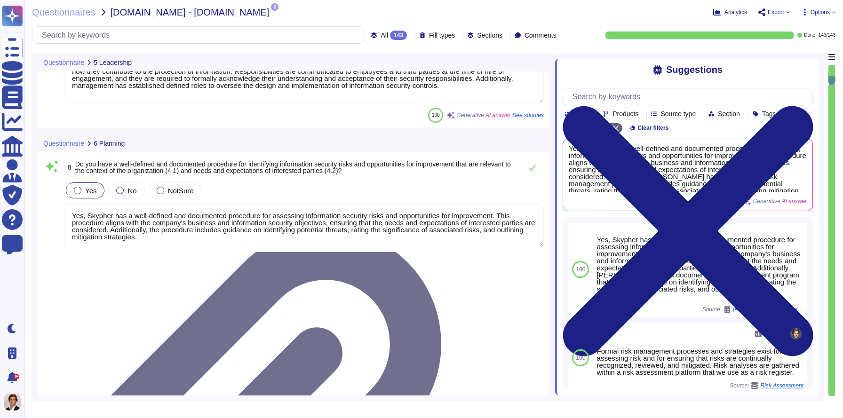
type textarea "Yes, top management has demonstrated leadership and commitment to information s…"
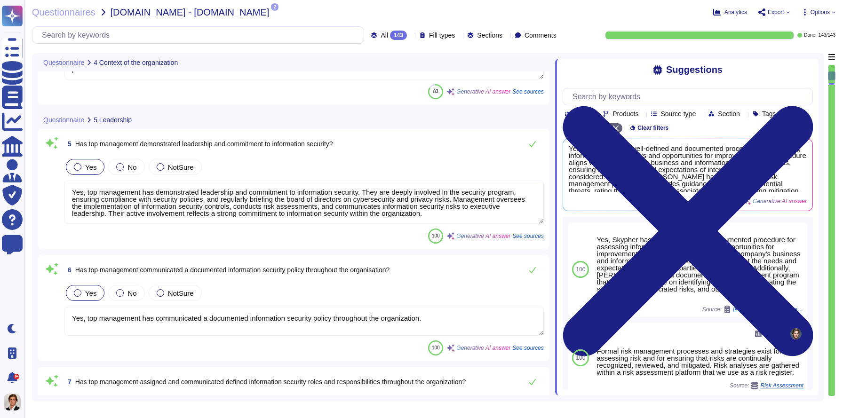
type textarea "Yes, Skypher, INC. has established a scope for its Information Security Managem…"
type textarea "Yes, we have formally established the Information Security Management System (I…"
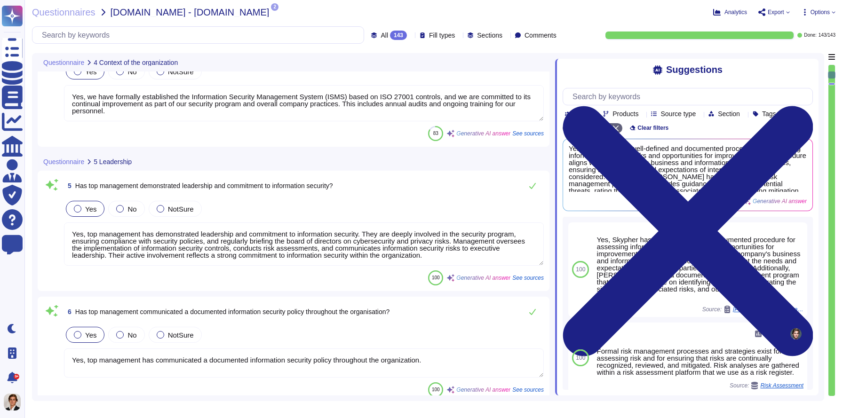
type textarea "Yes, we have documented the needs and expectations (including requirements) of …"
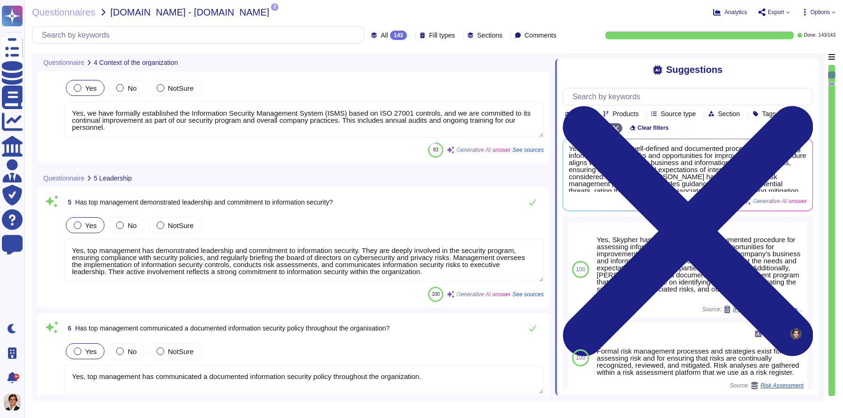
scroll to position [0, 0]
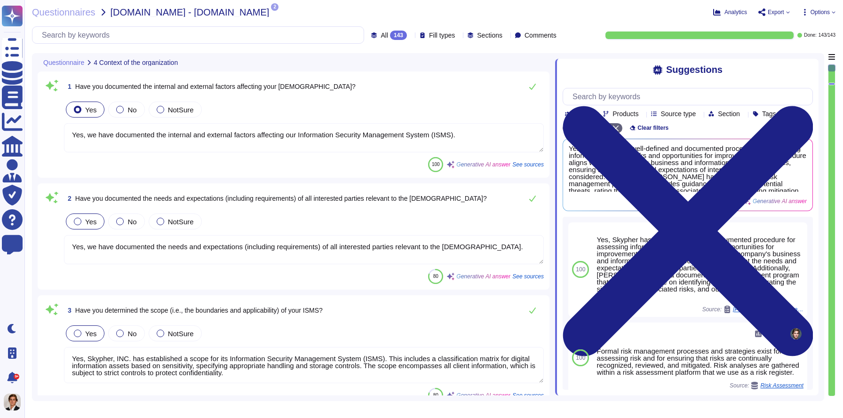
click at [489, 133] on textarea "Yes, we have documented the internal and external factors affecting our Informa…" at bounding box center [304, 137] width 480 height 29
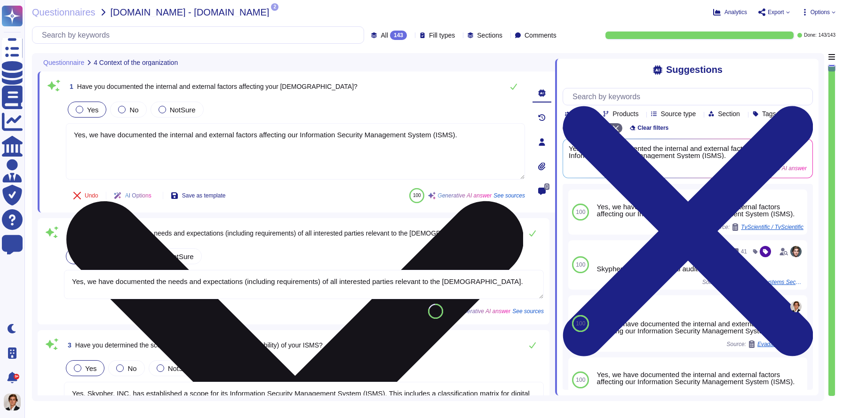
drag, startPoint x: 489, startPoint y: 133, endPoint x: 474, endPoint y: 136, distance: 15.3
click at [474, 136] on textarea "Yes, we have documented the internal and external factors affecting our Informa…" at bounding box center [295, 151] width 459 height 56
drag, startPoint x: 482, startPoint y: 134, endPoint x: 377, endPoint y: 134, distance: 104.9
click at [377, 134] on textarea "Yes, we have documented the internal and external factors affecting our Informa…" at bounding box center [295, 151] width 459 height 56
drag, startPoint x: 387, startPoint y: 131, endPoint x: 259, endPoint y: 131, distance: 127.9
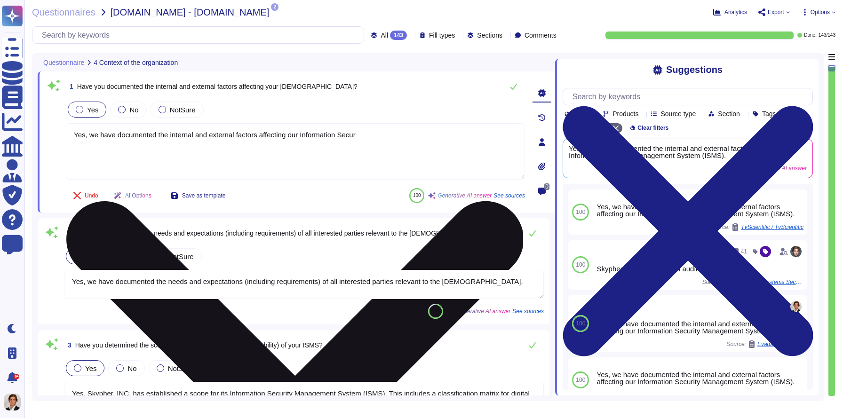
click at [259, 131] on textarea "Yes, we have documented the internal and external factors affecting our Informa…" at bounding box center [295, 151] width 459 height 56
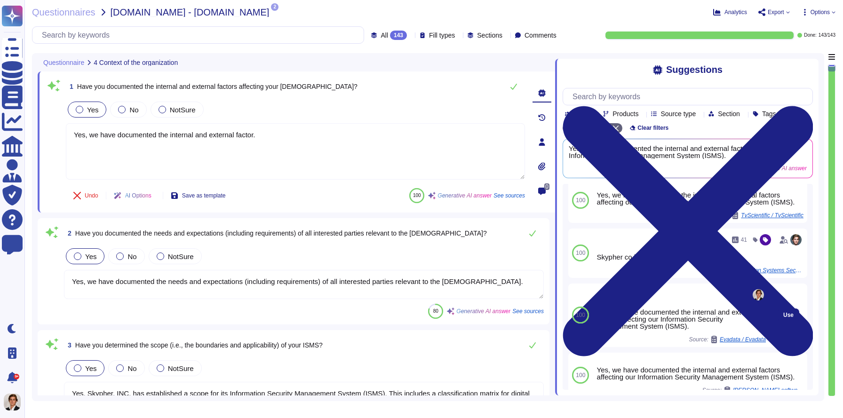
scroll to position [13, 0]
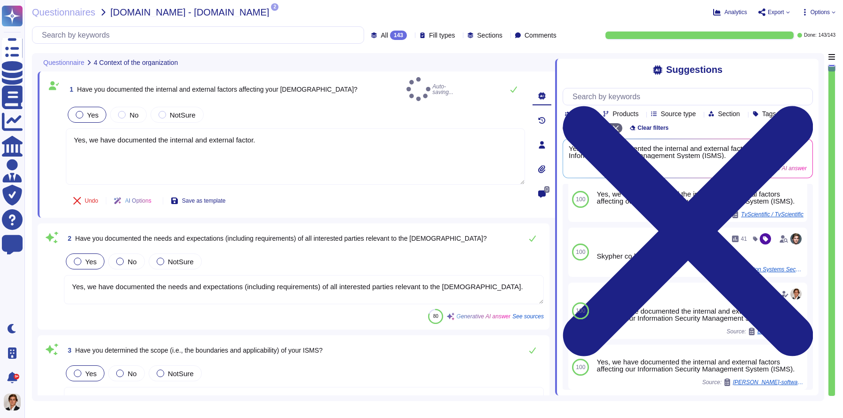
type textarea "Yes, we have documented the internal and external factor."
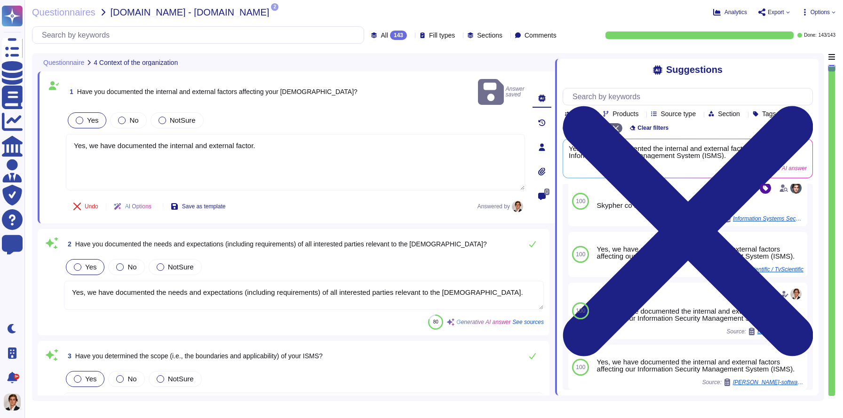
drag, startPoint x: 276, startPoint y: 141, endPoint x: 47, endPoint y: 81, distance: 237.6
click at [47, 81] on div "1 Have you documented the internal and external factors affecting your [DEMOGRA…" at bounding box center [285, 147] width 480 height 141
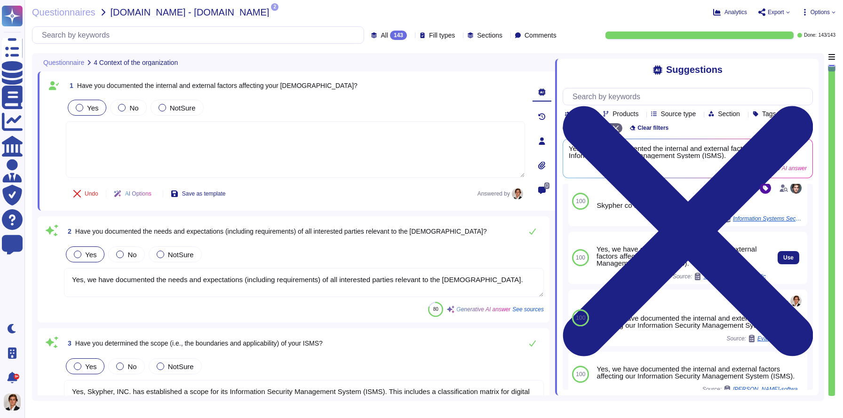
scroll to position [0, 0]
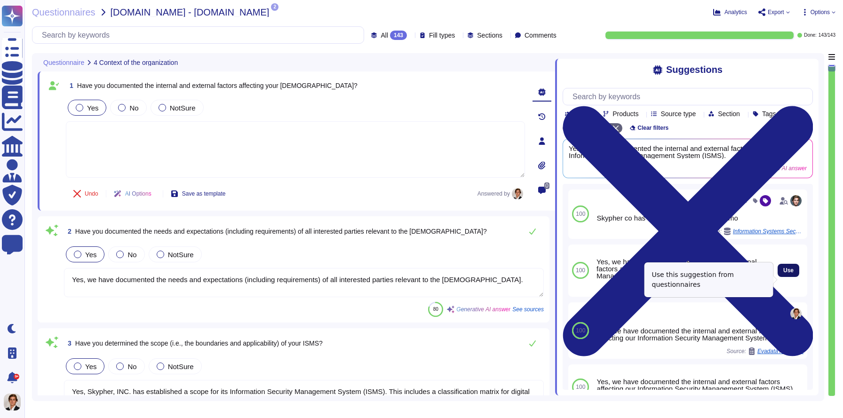
click at [607, 273] on span "Use" at bounding box center [788, 271] width 10 height 6
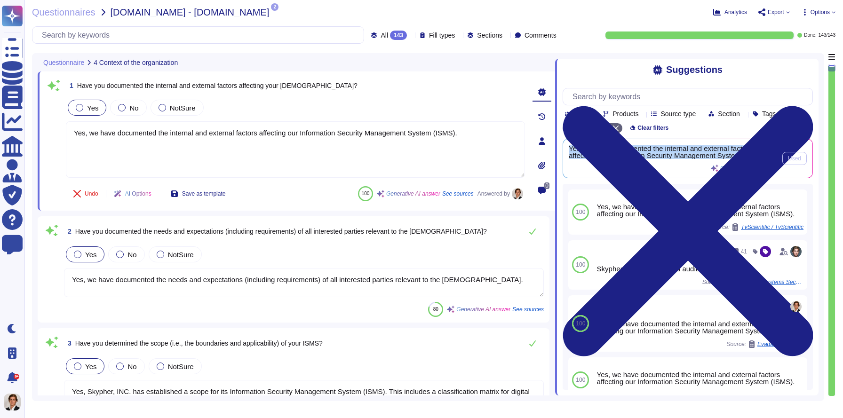
drag, startPoint x: 773, startPoint y: 168, endPoint x: 570, endPoint y: 158, distance: 202.9
click at [570, 158] on div "Yes, we have documented the internal and external factors affecting our Informa…" at bounding box center [671, 158] width 205 height 27
click at [570, 158] on span "Yes, we have documented the internal and external factors affecting our Informa…" at bounding box center [671, 152] width 205 height 14
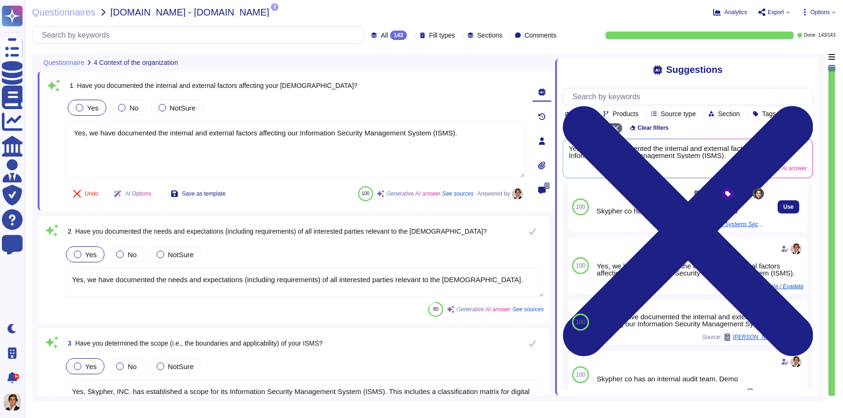
scroll to position [70, 0]
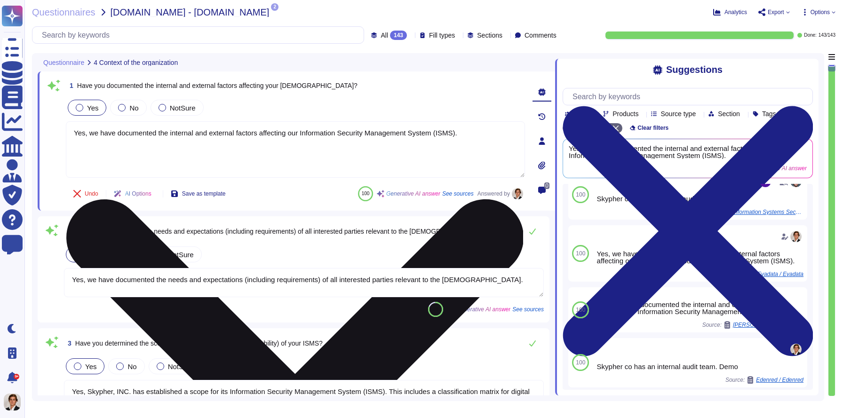
drag, startPoint x: 470, startPoint y: 136, endPoint x: 376, endPoint y: 128, distance: 94.4
click at [376, 128] on textarea "Yes, we have documented the internal and external factors affecting our Informa…" at bounding box center [295, 149] width 459 height 56
drag, startPoint x: 376, startPoint y: 130, endPoint x: 459, endPoint y: 132, distance: 83.7
click at [459, 132] on textarea "Yes, we have documented the internal and external factors affecting our Informa…" at bounding box center [295, 149] width 459 height 56
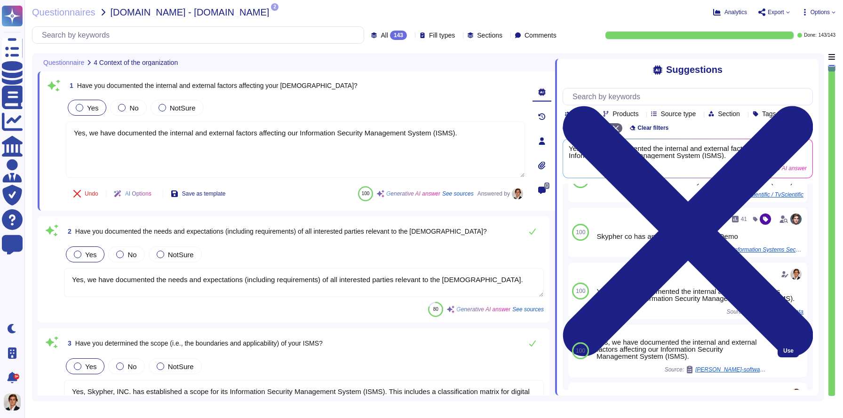
scroll to position [0, 0]
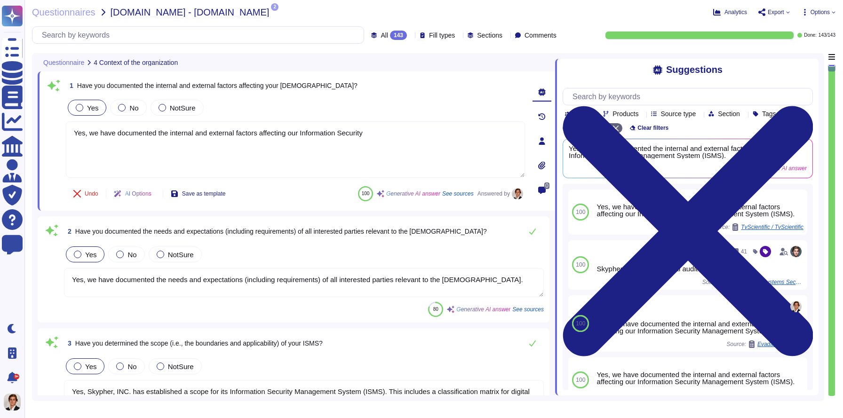
type textarea "Yes, we have documented the internal and external factors affecting our Informa…"
click at [540, 118] on icon at bounding box center [542, 117] width 8 height 8
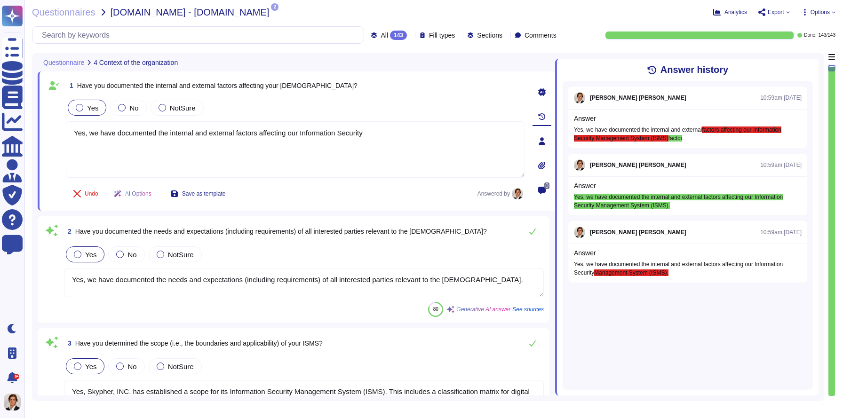
click at [540, 143] on icon at bounding box center [542, 141] width 6 height 8
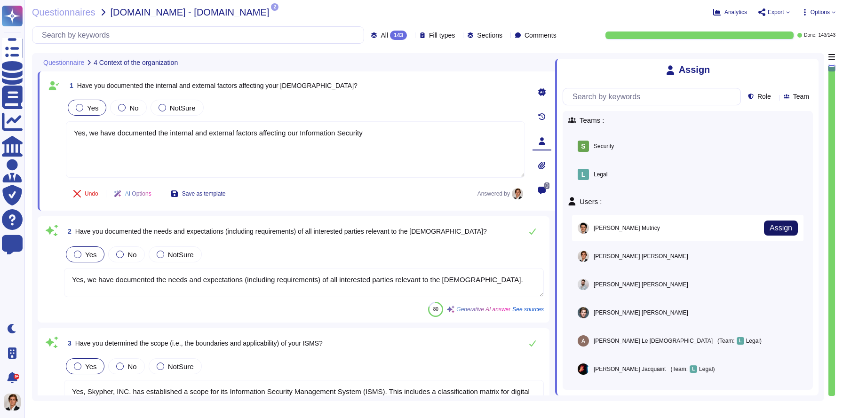
click at [607, 227] on span "Assign" at bounding box center [780, 228] width 23 height 8
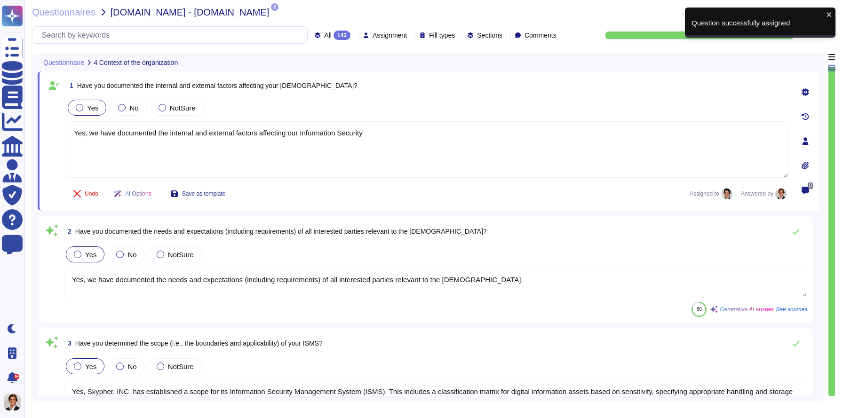
click at [383, 32] on div "Assignment" at bounding box center [386, 35] width 47 height 7
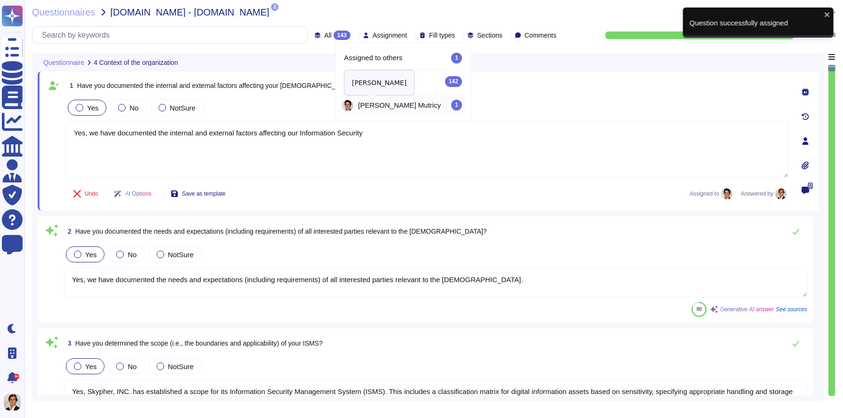
click at [361, 102] on span "[PERSON_NAME]" at bounding box center [399, 105] width 83 height 7
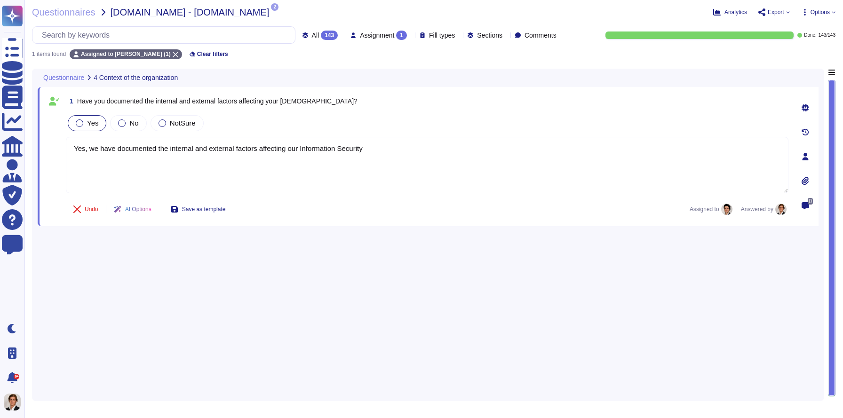
click at [321, 32] on div "143" at bounding box center [329, 35] width 17 height 9
click at [292, 60] on div "All 143" at bounding box center [314, 59] width 76 height 10
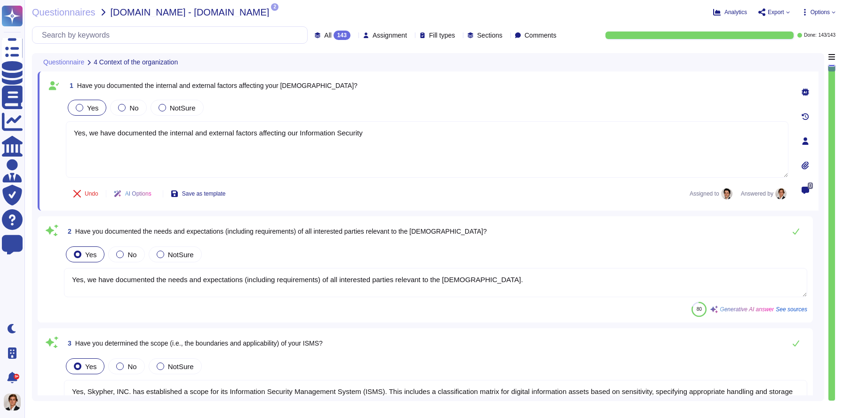
type textarea "Yes, we have documented the needs and expectations (including requirements) of …"
type textarea "Yes, Skypher, INC. has established a scope for its Information Security Managem…"
type textarea "Yes, we have formally established the Information Security Management System (I…"
type textarea "Yes, top management has demonstrated leadership and commitment to information s…"
click at [607, 169] on icon at bounding box center [804, 165] width 7 height 8
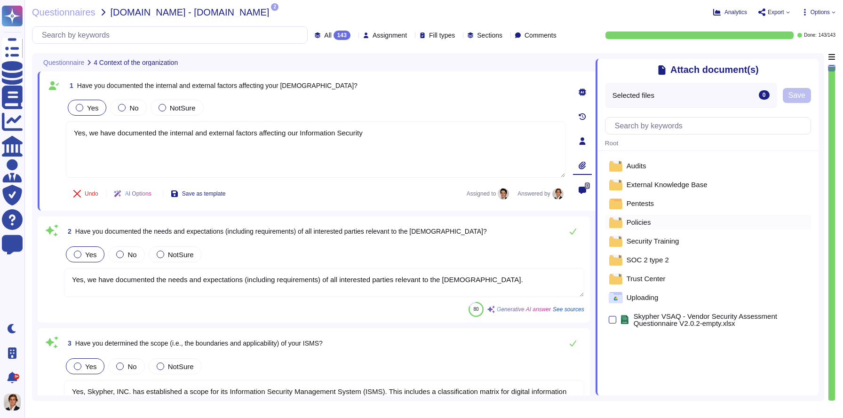
click at [607, 222] on div "Policies" at bounding box center [708, 222] width 206 height 15
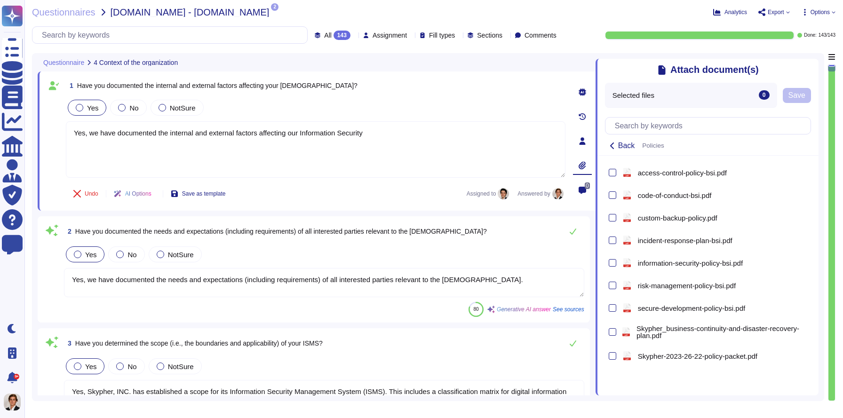
click at [607, 222] on div "pdf custom-backup-policy.pdf" at bounding box center [713, 217] width 187 height 15
click at [607, 92] on span "Save" at bounding box center [796, 96] width 17 height 8
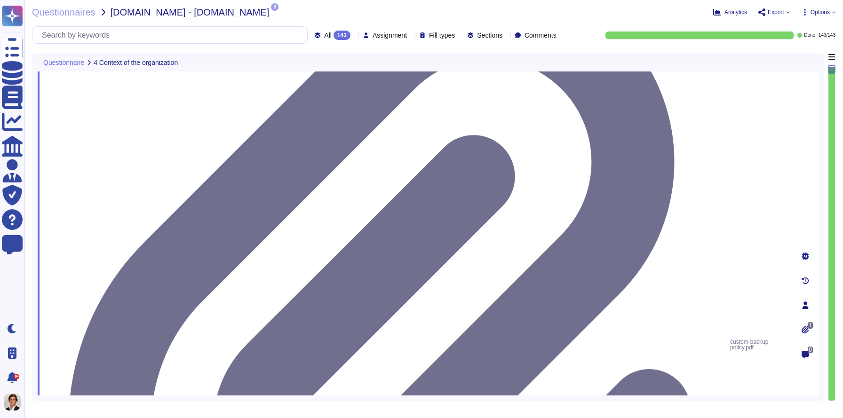
type textarea "Yes, top management has communicated a documented information security policy t…"
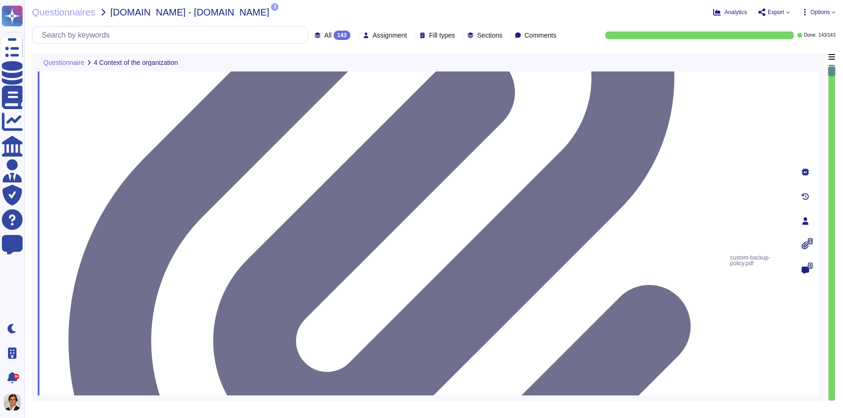
type textarea "Yes, top management has assigned and communicated defined information security …"
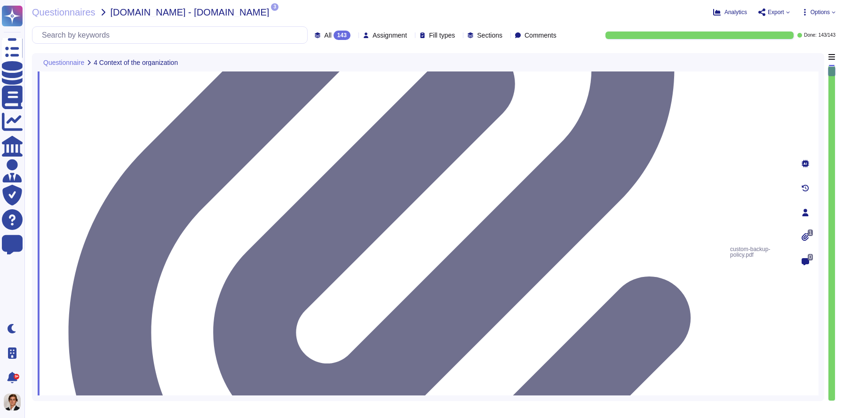
scroll to position [1, 0]
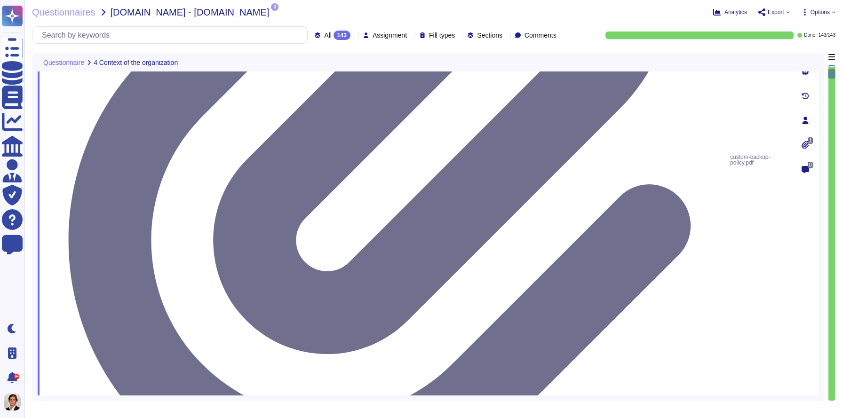
type textarea "Yes, Skypher has a well-defined and documented procedure for assessing informat…"
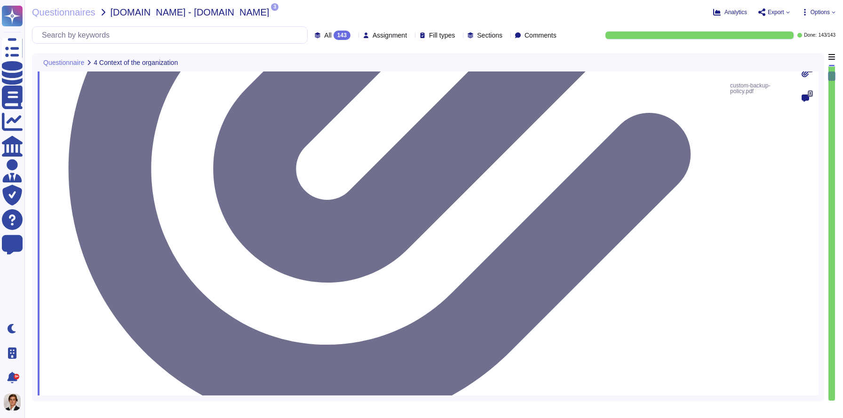
scroll to position [427, 0]
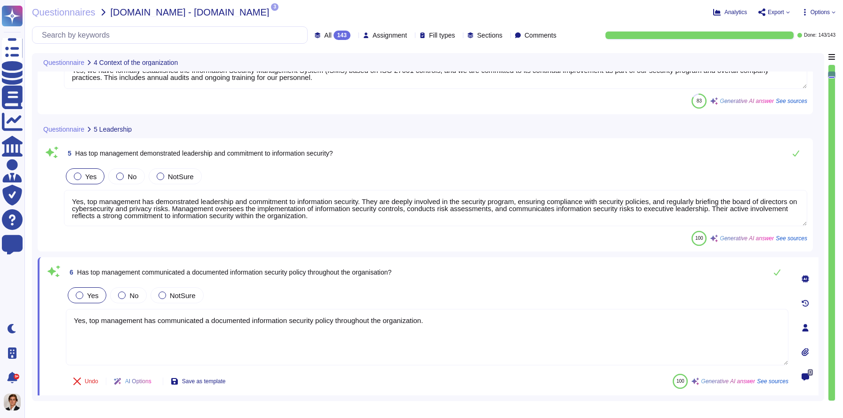
type textarea "Yes, Skypher has a well-defined and documented procedure for assessing informat…"
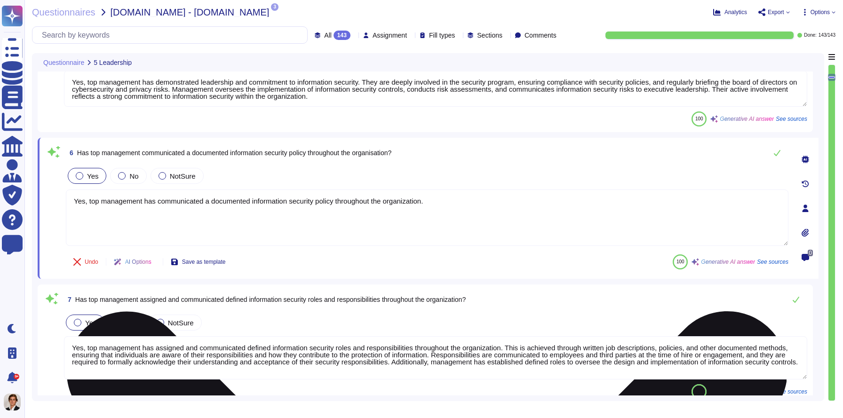
type textarea "Yes, Skypher has a well-defined and documented procedure for assessing informat…"
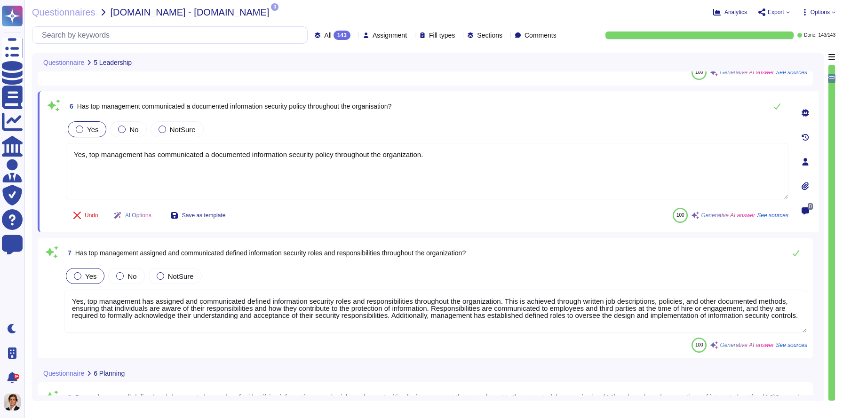
scroll to position [1, 0]
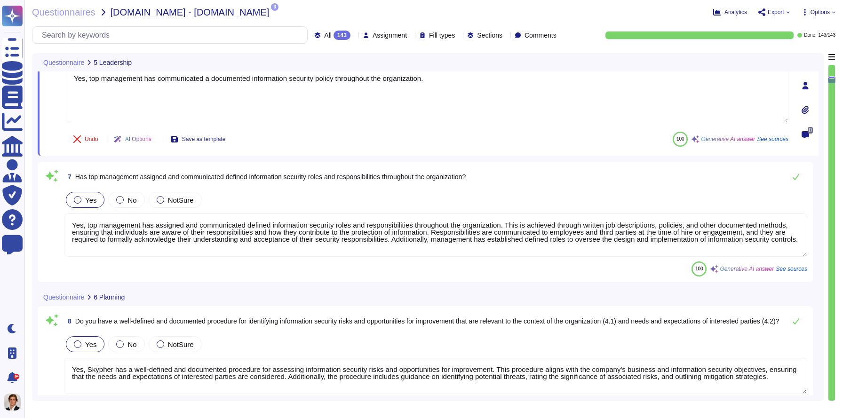
type textarea "Yes, Skypher has a well-defined and documented procedure for treating informati…"
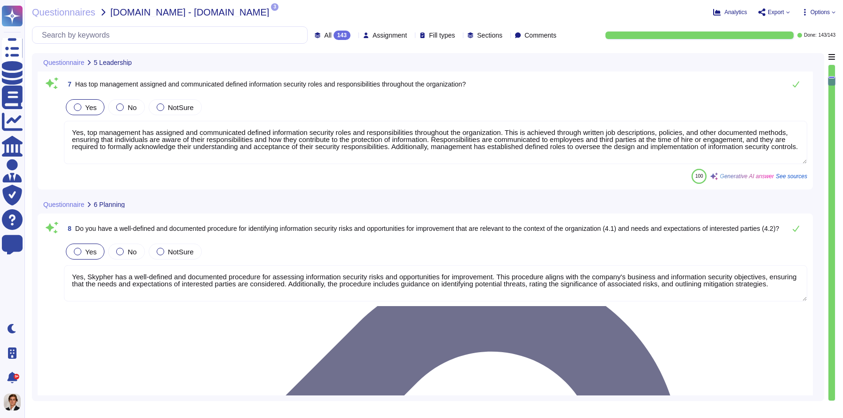
type textarea "Yes, Skypher has a well-defined and documented procedure for identifying inform…"
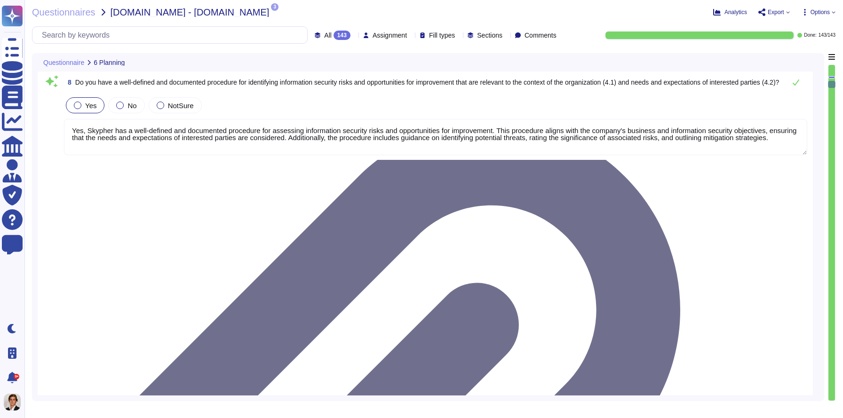
type textarea "Yes, we have created a "statement of applicability" that documents the ISO 2700…"
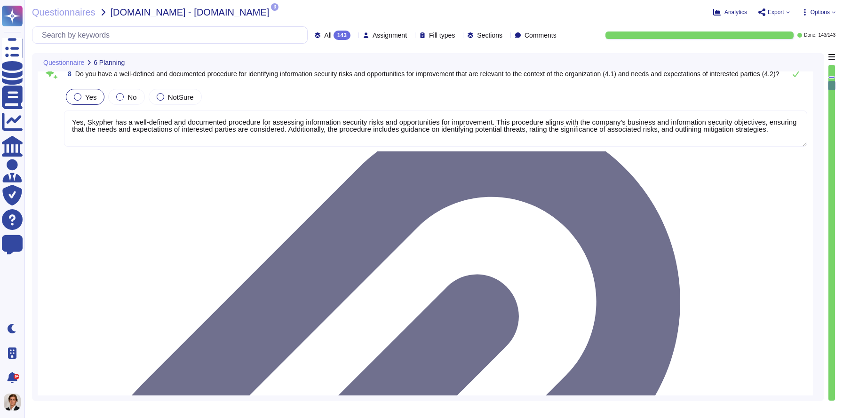
type textarea "Yes, [PERSON_NAME] has allocated the necessary resources for achieving our obje…"
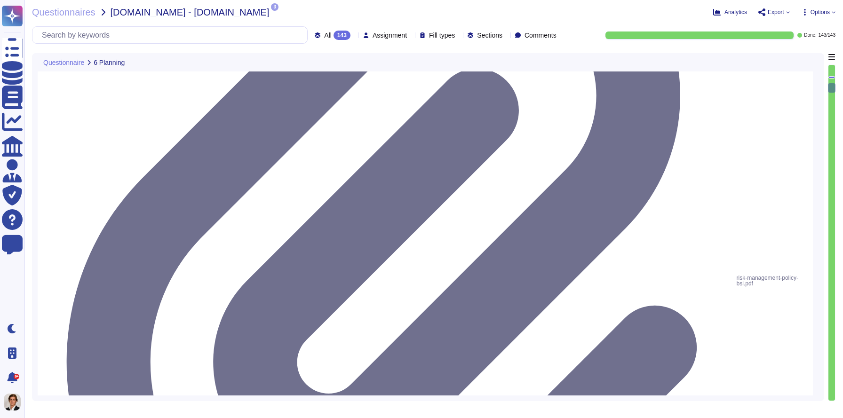
type textarea "Yes, we have ensured that all in-scope personnel receive appropriate levels of …"
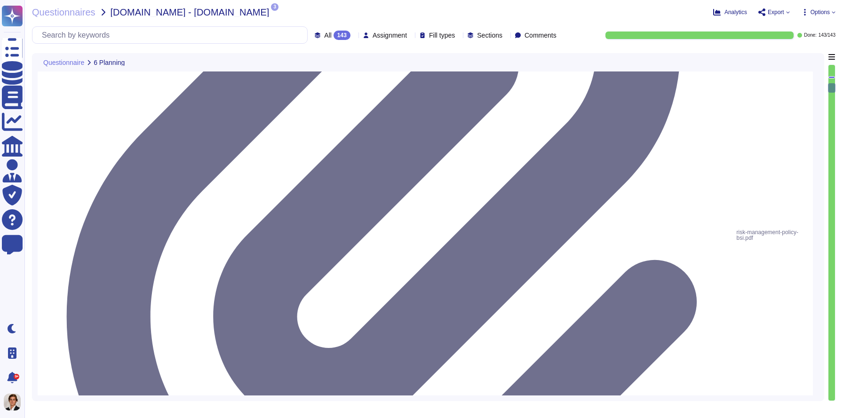
scroll to position [1137, 0]
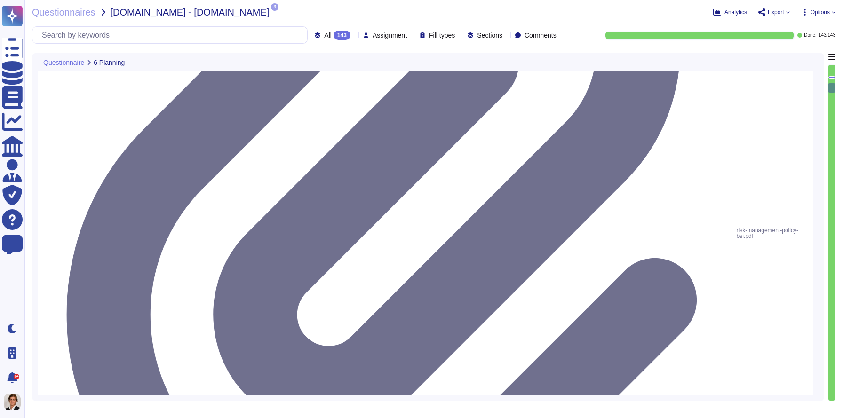
type textarea "Yes, we have ensured that all in-scope personnel receive appropriate levels of …"
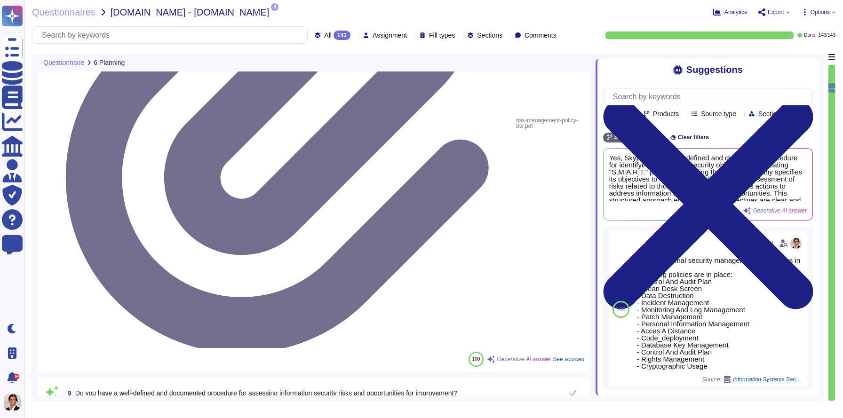
click at [607, 10] on span "Export" at bounding box center [775, 12] width 16 height 6
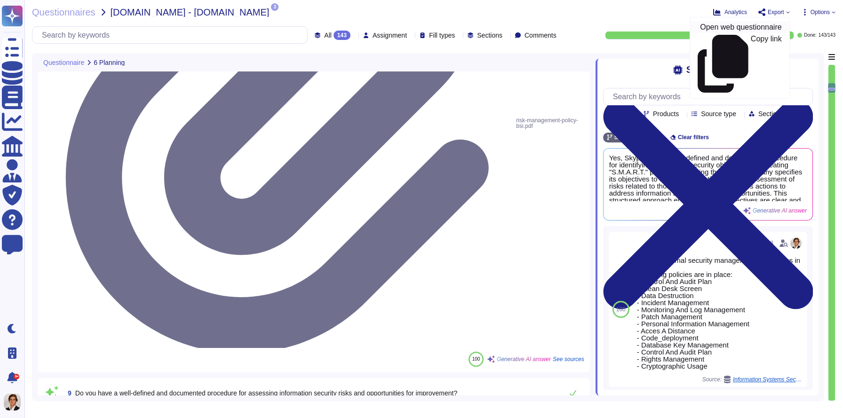
click at [607, 26] on p "Open web questionnaire" at bounding box center [740, 28] width 81 height 8
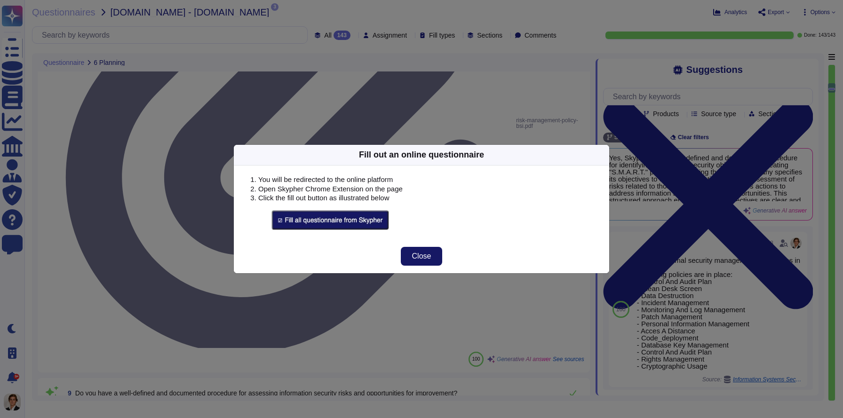
click at [414, 259] on span "Close" at bounding box center [421, 257] width 19 height 8
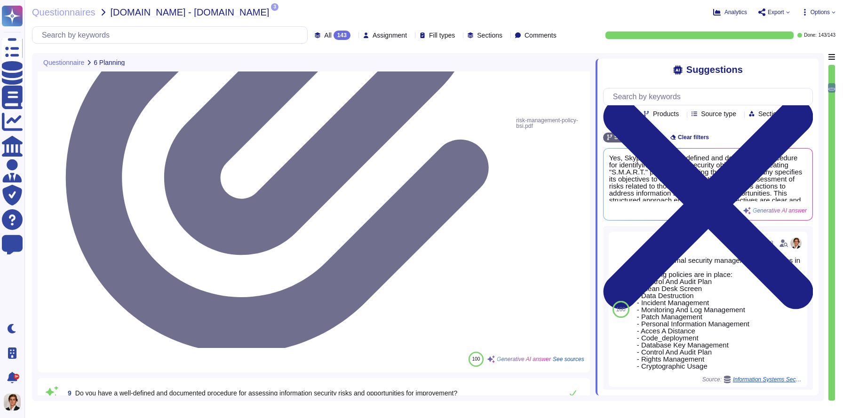
click at [354, 33] on div at bounding box center [354, 35] width 0 height 7
click at [416, 59] on div "Questionnaire 6 Planning" at bounding box center [251, 62] width 426 height 18
click at [324, 31] on span "All 143" at bounding box center [337, 35] width 26 height 9
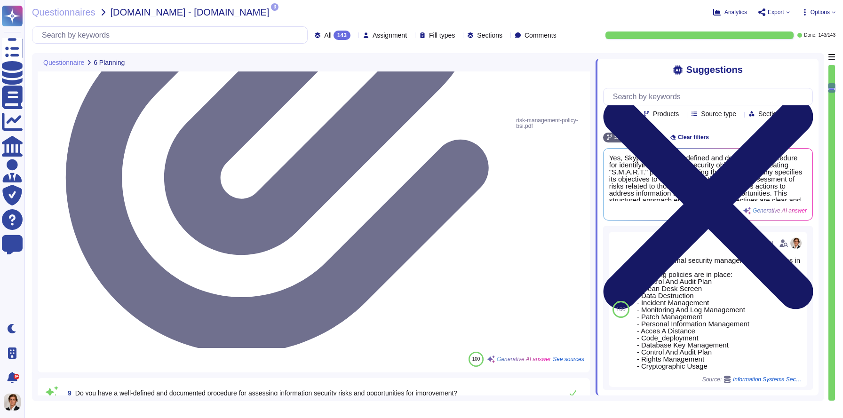
click at [607, 67] on icon at bounding box center [708, 204] width 210 height 280
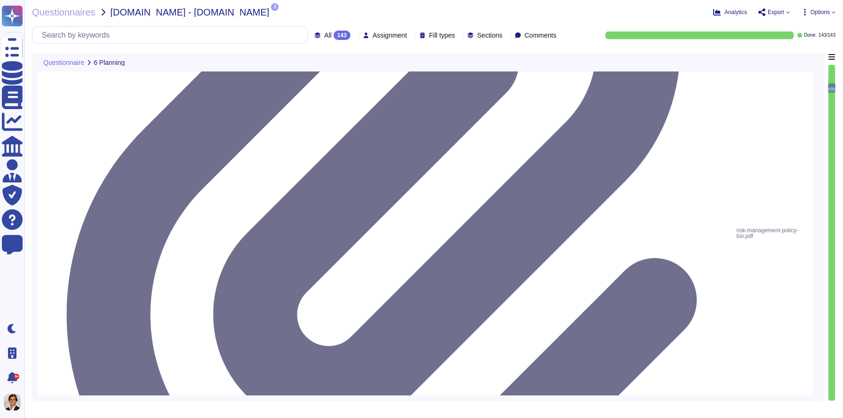
click at [312, 45] on div "Questionnaires [DOMAIN_NAME] - [DOMAIN_NAME] 3 pdf custom-backup-policy.pdf pdf…" at bounding box center [433, 209] width 818 height 418
click at [333, 34] on div "143" at bounding box center [341, 35] width 17 height 9
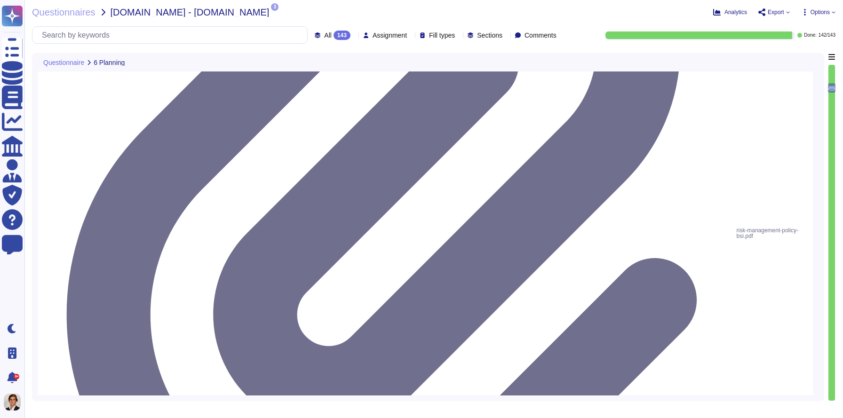
click at [319, 34] on div "All 143" at bounding box center [334, 35] width 39 height 9
click at [319, 86] on div "To do 2" at bounding box center [327, 83] width 76 height 10
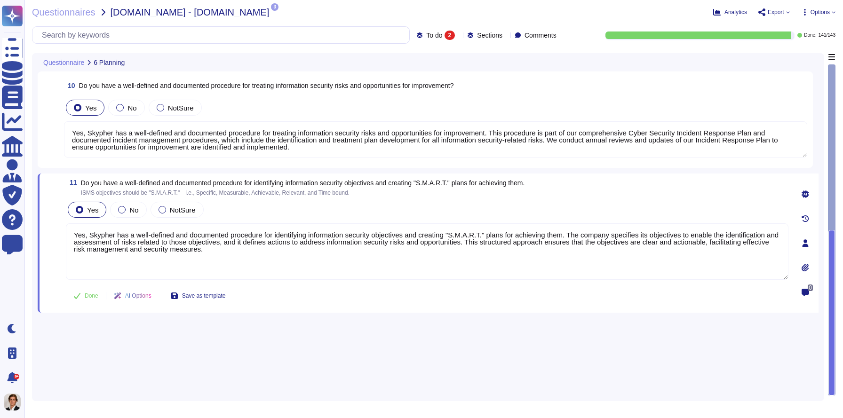
type textarea "Yes, Skypher has a well-defined and documented procedure for treating informati…"
type textarea "Yes, Skypher has a well-defined and documented procedure for identifying inform…"
click at [178, 149] on textarea "Yes, Skypher has a well-defined and documented procedure for treating informati…" at bounding box center [435, 139] width 743 height 36
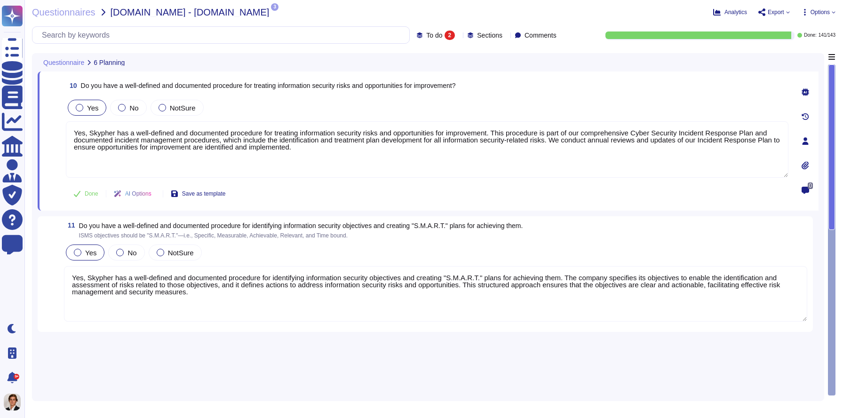
click at [426, 38] on span "To do 2" at bounding box center [440, 35] width 29 height 9
click at [439, 57] on div "All 143" at bounding box center [443, 59] width 76 height 10
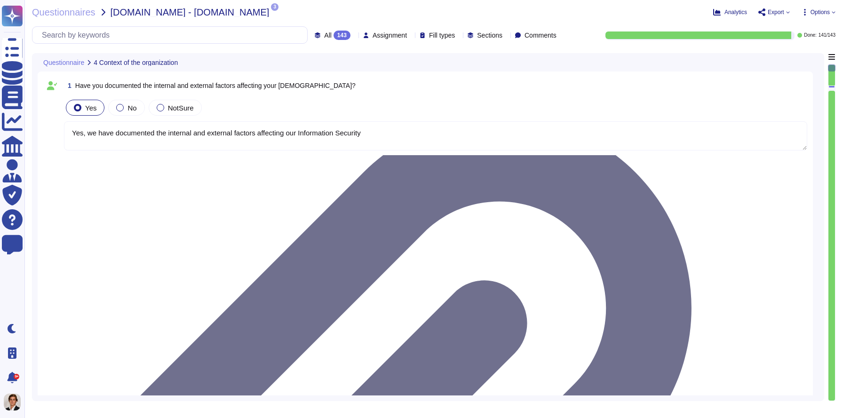
type textarea "Yes, Skypher, INC. has established a scope for its Information Security Managem…"
type textarea "Yes, we have formally established the Information Security Management System (I…"
type textarea "Yes, top management has demonstrated leadership and commitment to information s…"
type textarea "Yes, we have documented the internal and external factors affecting our Informa…"
type textarea "Yes, we have documented the needs and expectations (including requirements) of …"
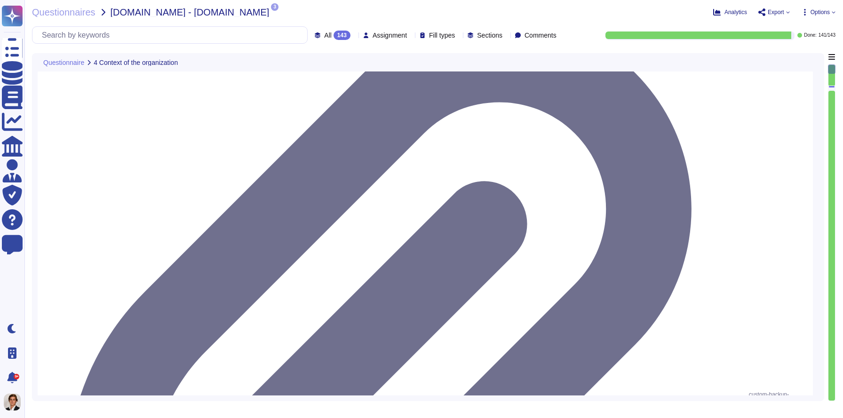
type textarea "Yes, top management has communicated a documented information security policy t…"
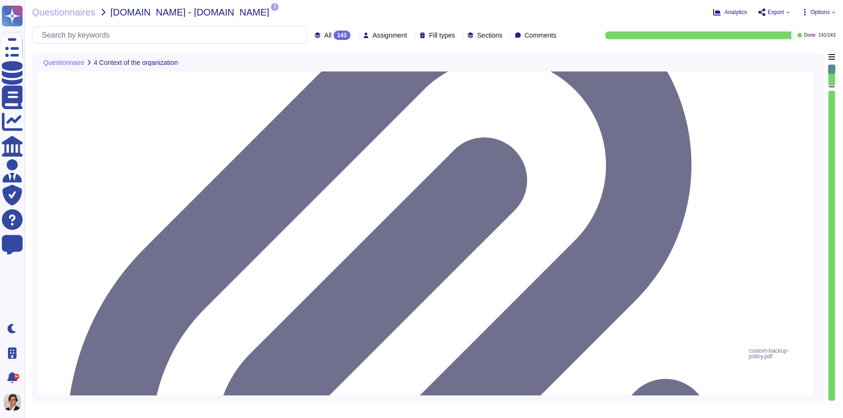
scroll to position [166, 0]
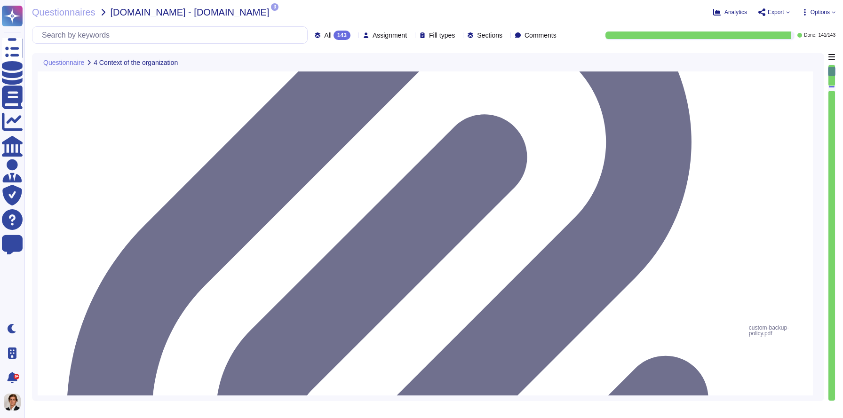
type textarea "Yes, top management has assigned and communicated defined information security …"
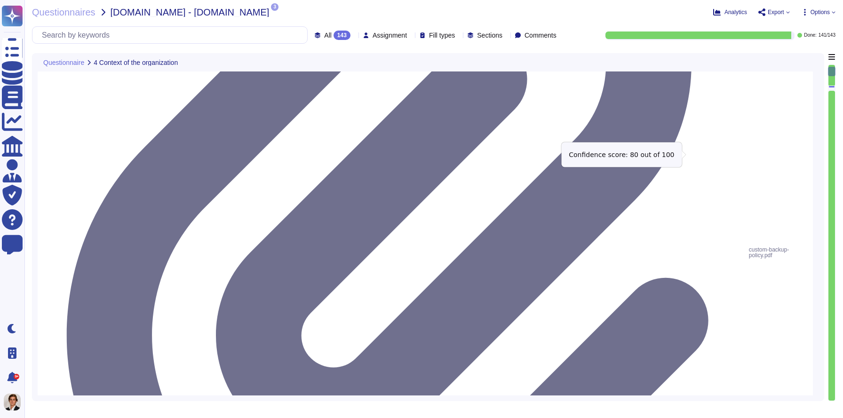
scroll to position [254, 0]
